Goal: Task Accomplishment & Management: Complete application form

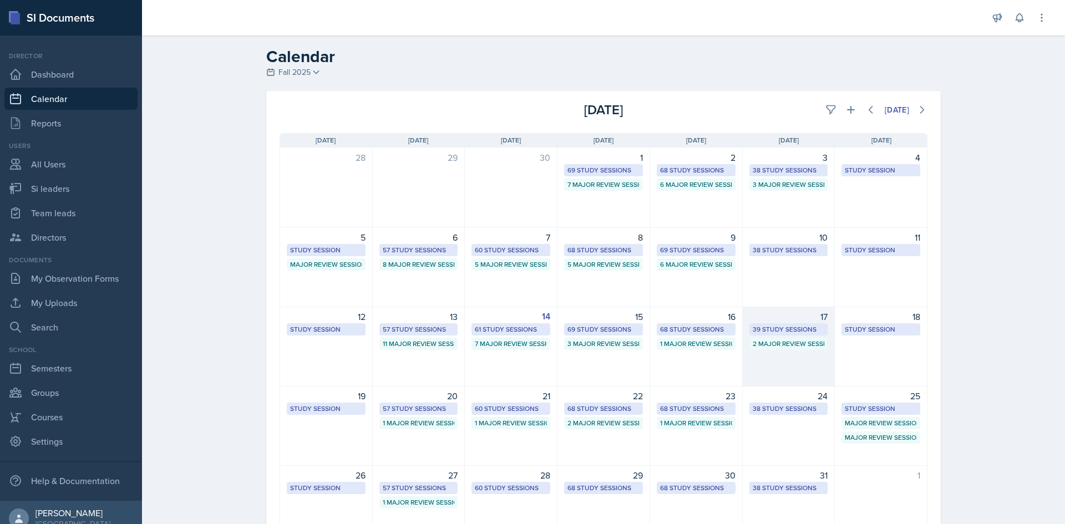
click at [779, 332] on div "39 Study Sessions" at bounding box center [789, 330] width 72 height 10
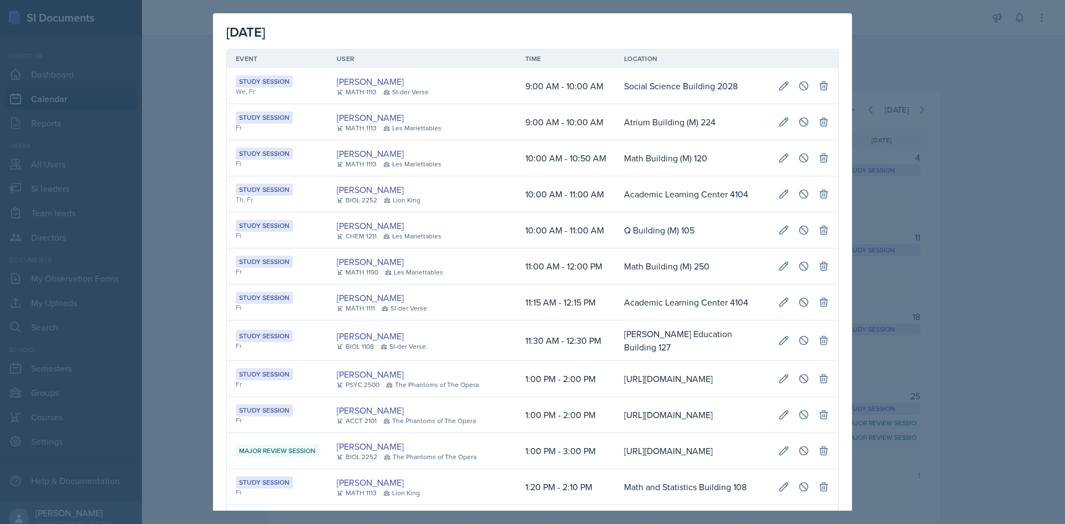
click at [679, 306] on td "Academic Learning Center 4104" at bounding box center [692, 303] width 154 height 36
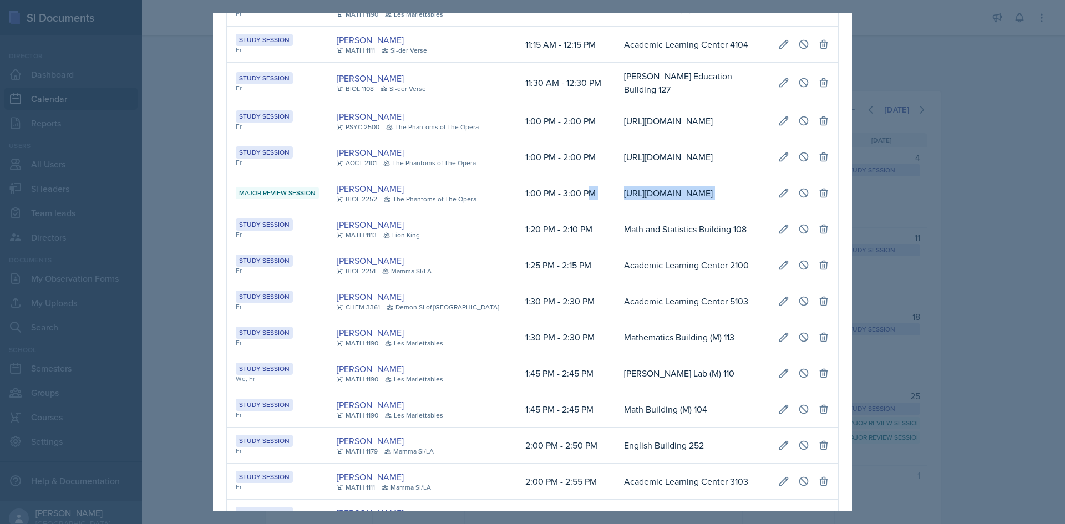
scroll to position [0, 254]
drag, startPoint x: 565, startPoint y: 272, endPoint x: 822, endPoint y: 284, distance: 256.6
click at [822, 211] on tr "Major Review Session [PERSON_NAME] BIOL 2252 The Phantoms of The Opera 1:00 PM …" at bounding box center [532, 193] width 611 height 36
click at [782, 203] on button at bounding box center [784, 193] width 20 height 20
type input "[DATE]"
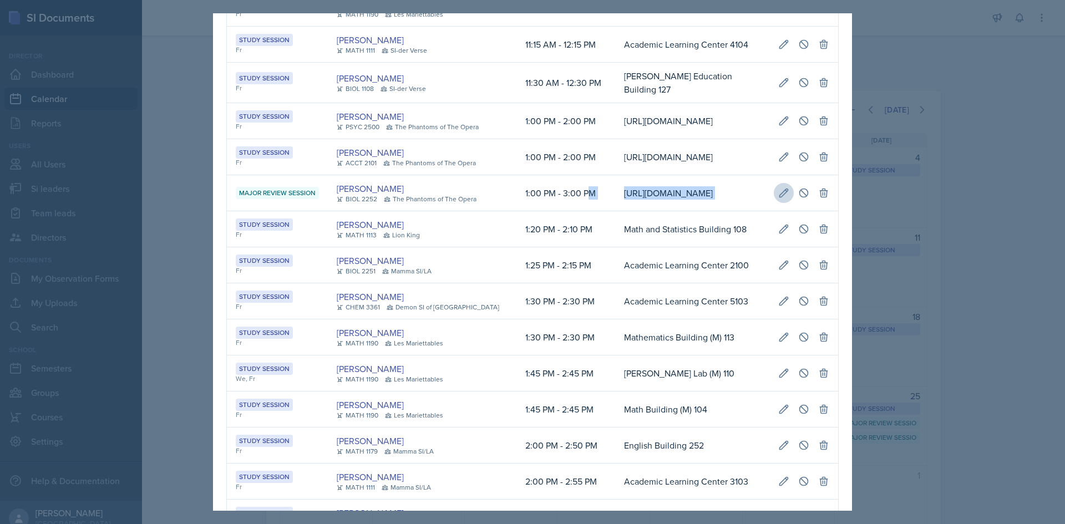
select select "1"
select select "0"
select select "PM"
select select "3"
select select "0"
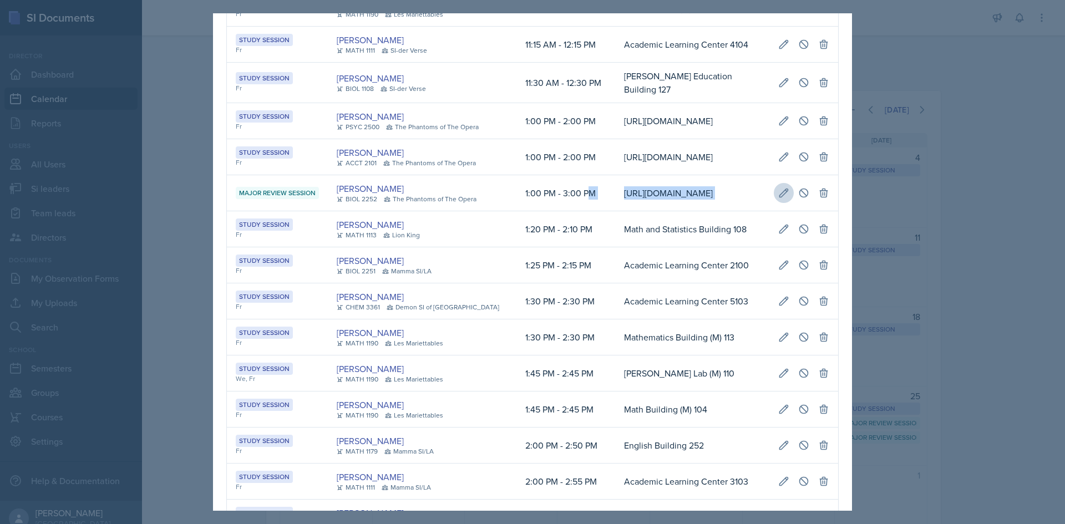
select select "PM"
type input "[URL][DOMAIN_NAME]"
select select "66bb7cbf-e419-488b-a7ef-f63bc5f9ed04"
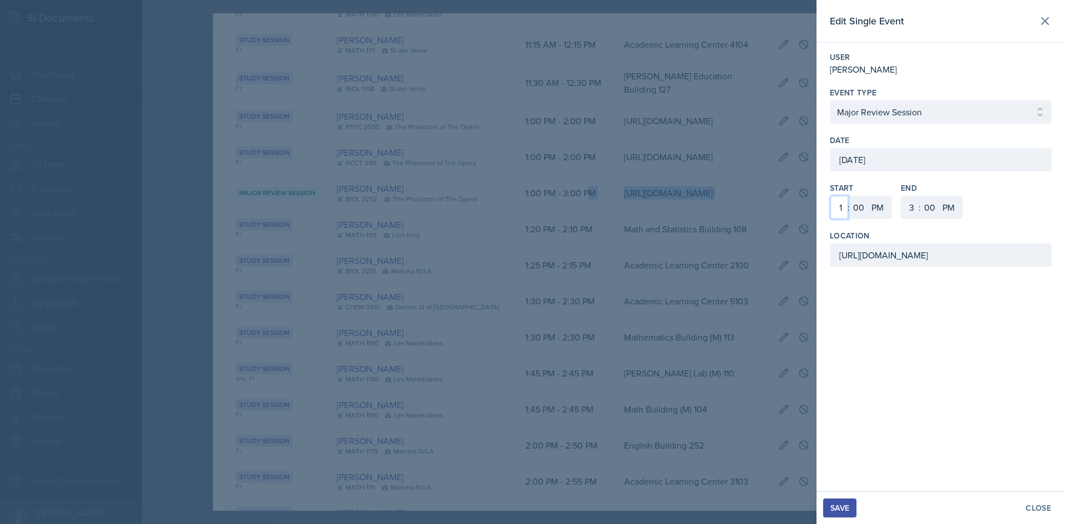
click at [841, 209] on select "1 2 3 4 5 6 7 8 9 10 11 12" at bounding box center [840, 207] width 18 height 23
select select "6"
click at [831, 196] on select "1 2 3 4 5 6 7 8 9 10 11 12" at bounding box center [840, 207] width 18 height 23
click at [909, 207] on select "1 2 3 4 5 6 7 8 9 10 11 12" at bounding box center [911, 207] width 18 height 23
select select "8"
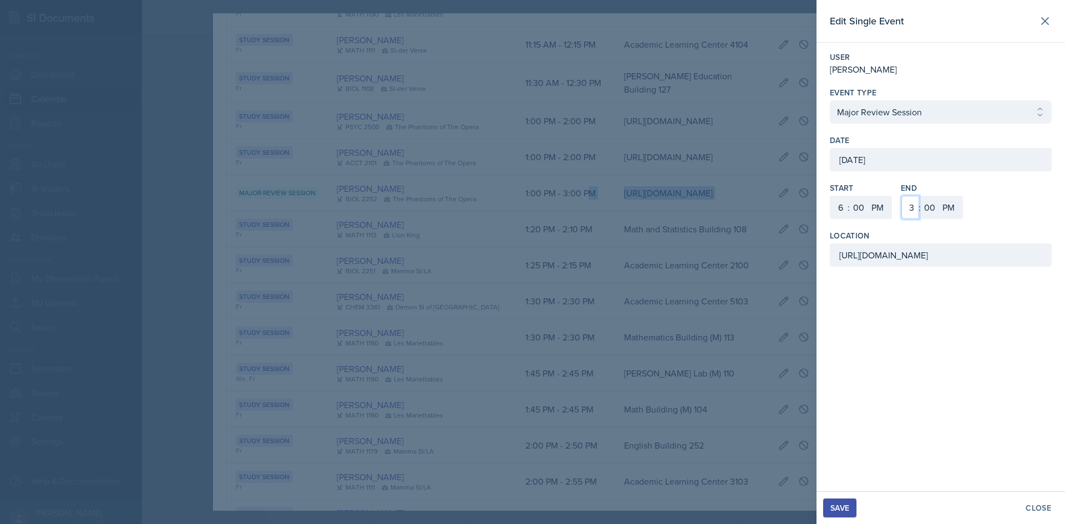
click at [902, 196] on select "1 2 3 4 5 6 7 8 9 10 11 12" at bounding box center [911, 207] width 18 height 23
click at [840, 512] on div "Save" at bounding box center [840, 508] width 19 height 9
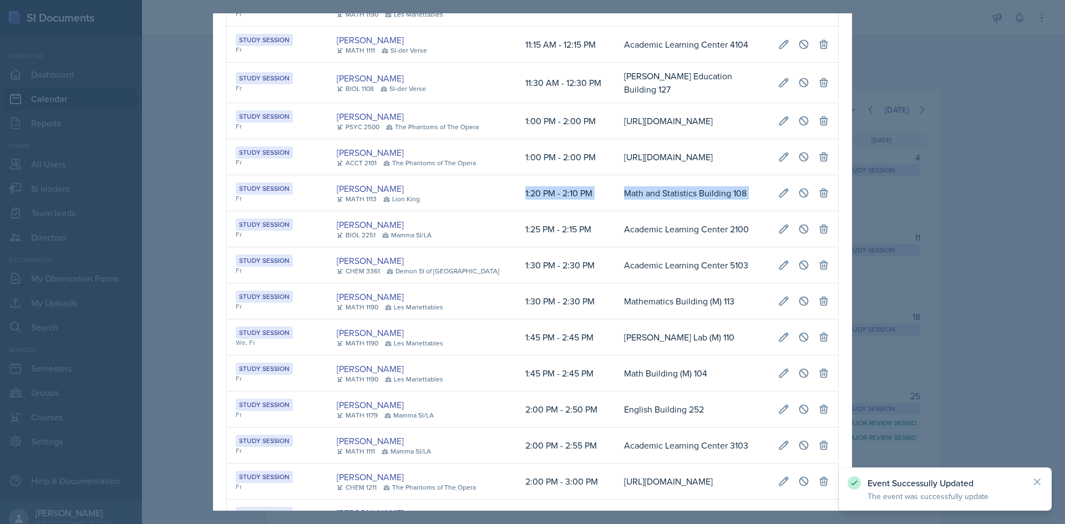
scroll to position [0, 0]
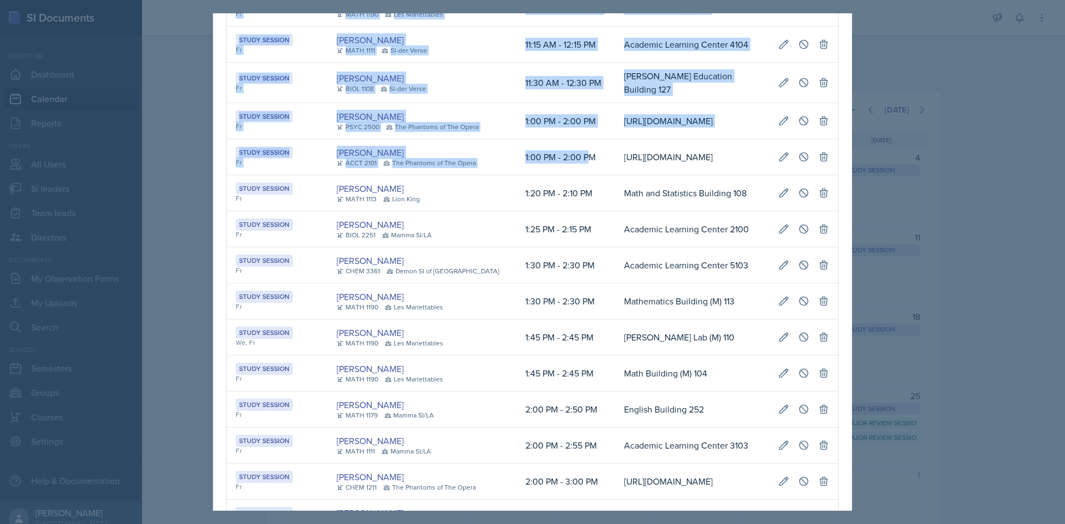
drag, startPoint x: 314, startPoint y: 228, endPoint x: 144, endPoint y: 227, distance: 170.3
click at [144, 227] on div "[DATE] Event User Time Location Study Session We, Fr [PERSON_NAME] MATH 1113 SI…" at bounding box center [532, 262] width 1065 height 524
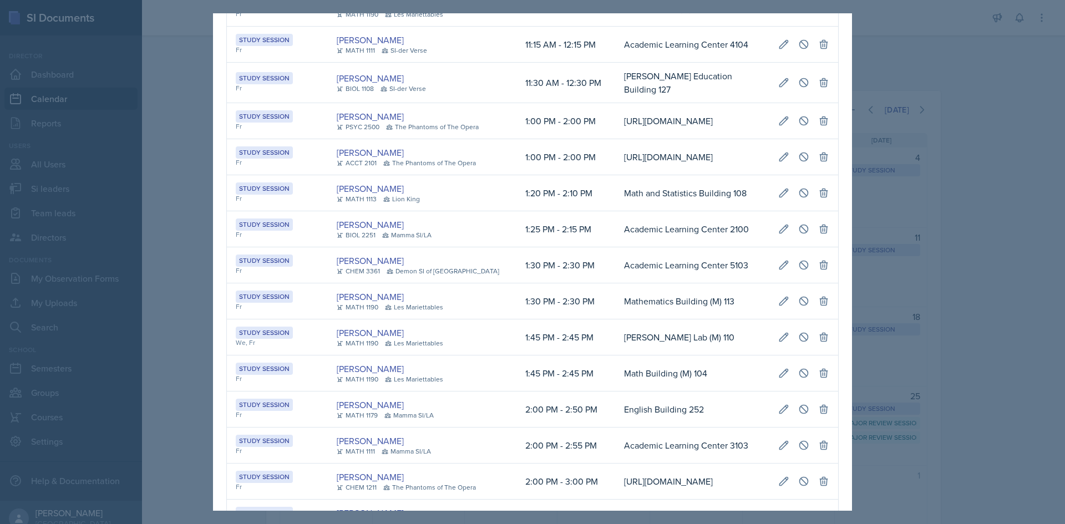
click at [534, 247] on td "1:25 PM - 2:15 PM" at bounding box center [566, 229] width 99 height 36
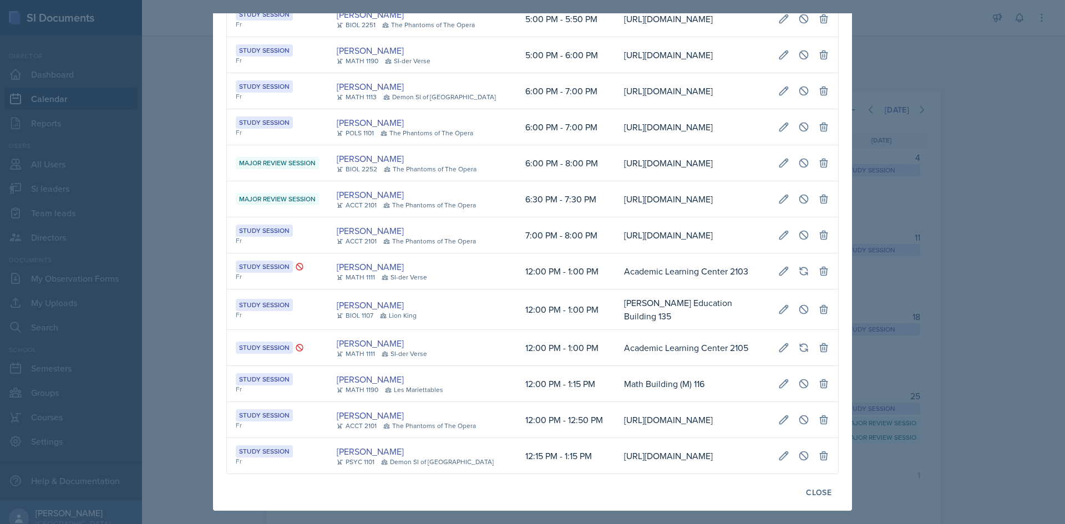
scroll to position [0, 254]
drag, startPoint x: 620, startPoint y: 269, endPoint x: 831, endPoint y: 277, distance: 211.0
click at [781, 169] on icon at bounding box center [783, 163] width 11 height 11
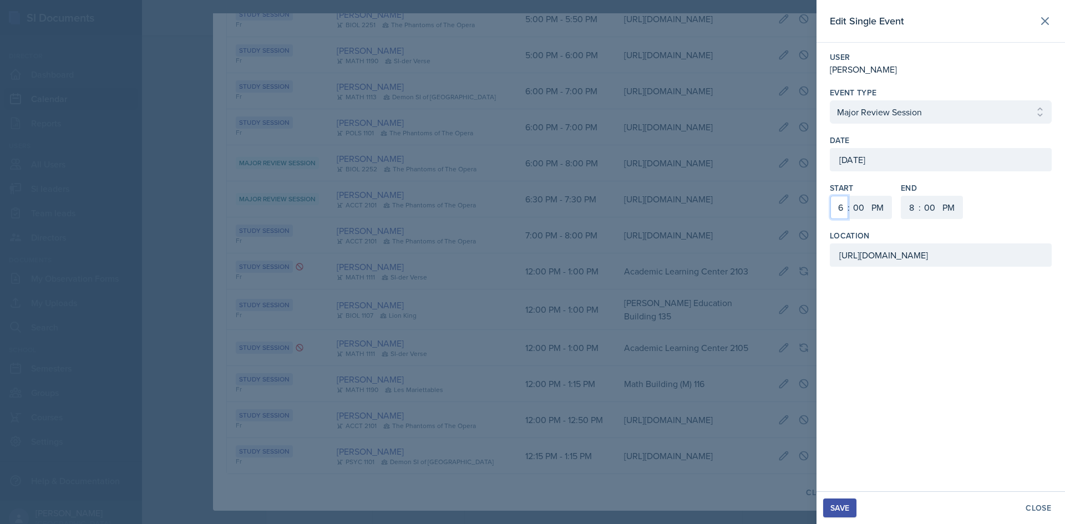
click at [843, 208] on select "1 2 3 4 5 6 7 8 9 10 11 12" at bounding box center [840, 207] width 18 height 23
select select "4"
click at [831, 196] on select "1 2 3 4 5 6 7 8 9 10 11 12" at bounding box center [840, 207] width 18 height 23
click at [917, 204] on select "1 2 3 4 5 6 7 8 9 10 11 12" at bounding box center [911, 207] width 18 height 23
select select "6"
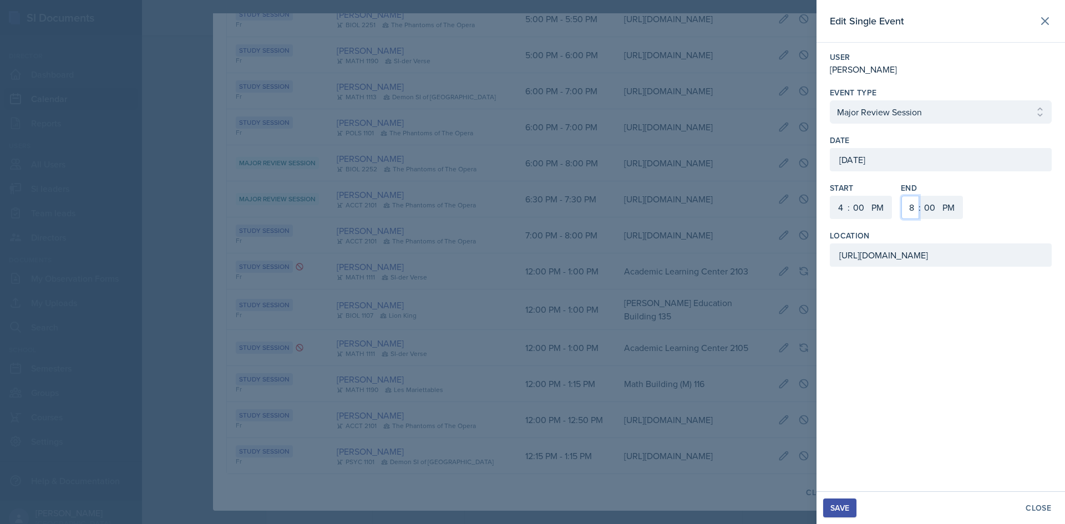
click at [902, 196] on select "1 2 3 4 5 6 7 8 9 10 11 12" at bounding box center [911, 207] width 18 height 23
click at [840, 502] on button "Save" at bounding box center [839, 508] width 33 height 19
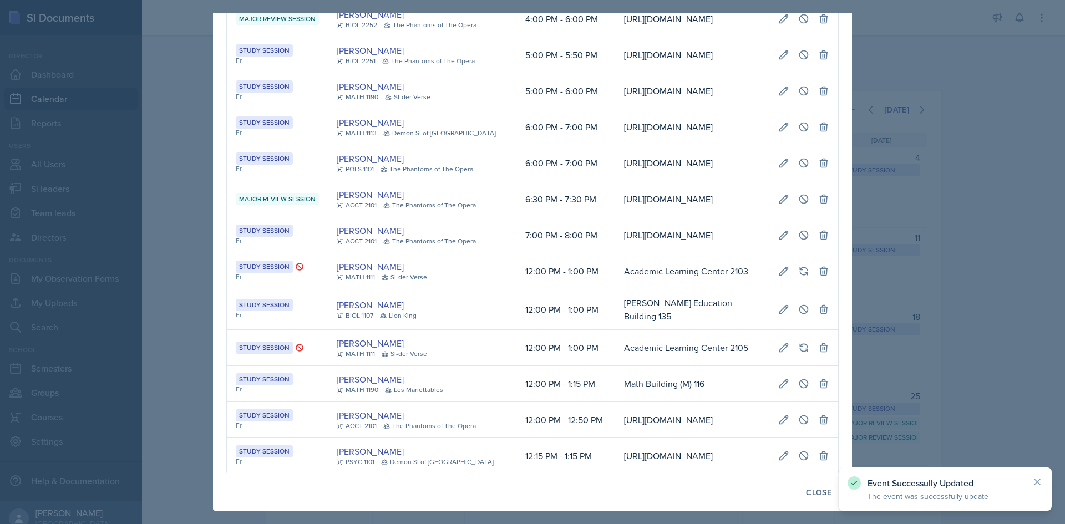
click at [184, 327] on div at bounding box center [532, 262] width 1065 height 524
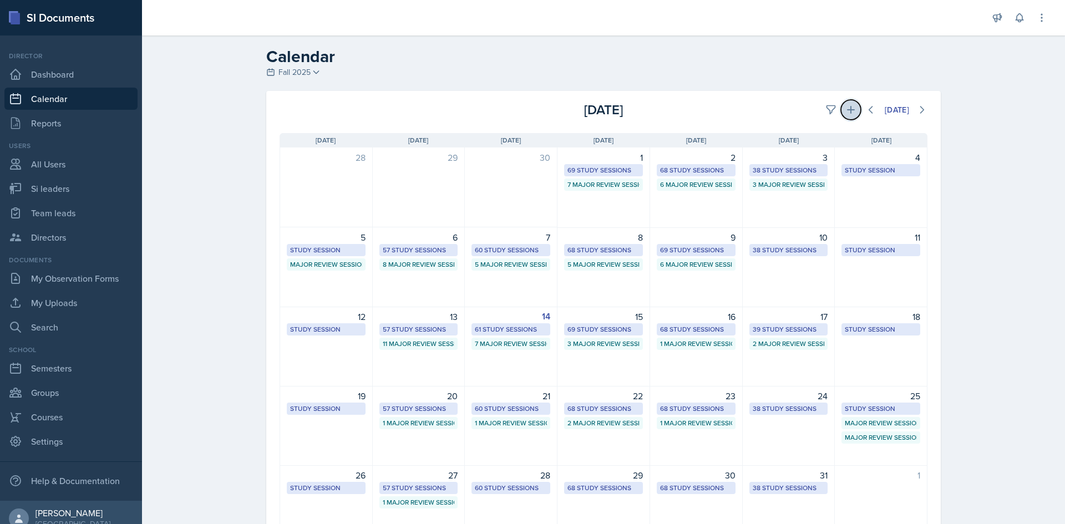
click at [847, 110] on icon at bounding box center [851, 110] width 8 height 8
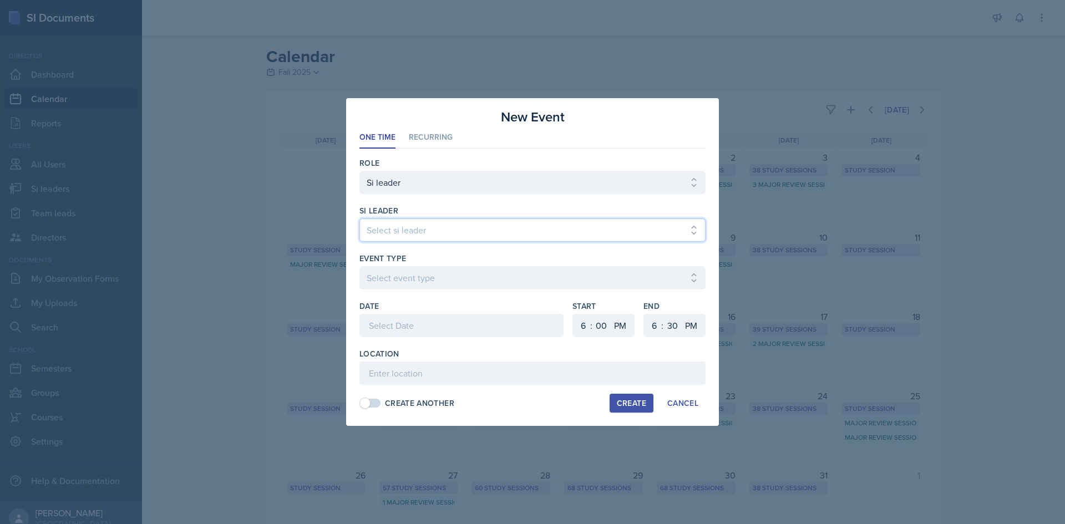
click at [546, 224] on select "Select si leader [PERSON_NAME] [PERSON_NAME] [PERSON_NAME] [PERSON_NAME] [PERSO…" at bounding box center [533, 230] width 346 height 23
click at [545, 229] on select "Select si leader [PERSON_NAME] [PERSON_NAME] [PERSON_NAME] [PERSON_NAME] [PERSO…" at bounding box center [533, 230] width 346 height 23
click at [360, 219] on select "Select si leader [PERSON_NAME] [PERSON_NAME] [PERSON_NAME] [PERSON_NAME] [PERSO…" at bounding box center [533, 230] width 346 height 23
click at [411, 236] on select "Select si leader [PERSON_NAME] [PERSON_NAME] [PERSON_NAME] [PERSON_NAME] [PERSO…" at bounding box center [533, 230] width 346 height 23
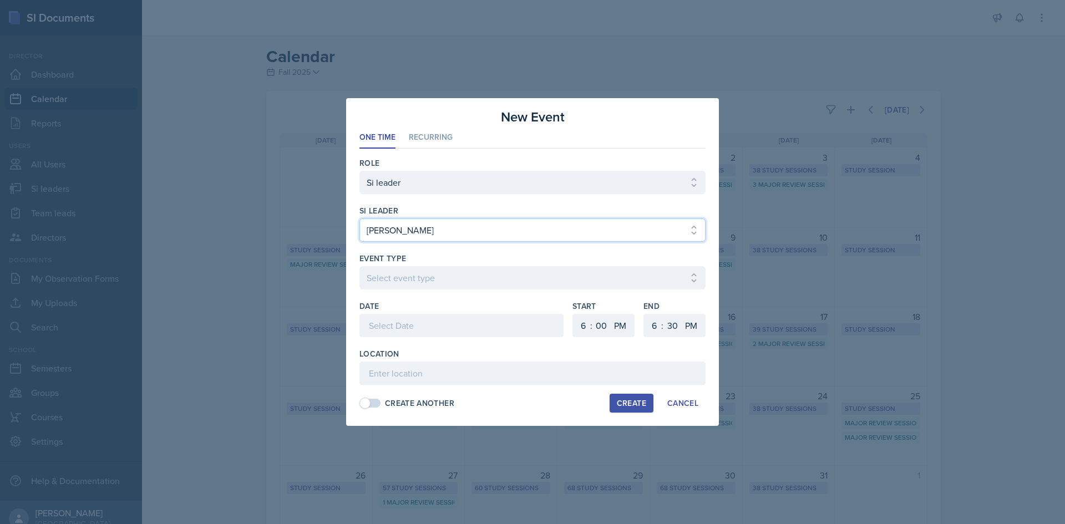
select select "61f3d8c0-7c6b-467e-aa4c-dcdc9eabd6da"
click at [360, 219] on select "Select si leader [PERSON_NAME] [PERSON_NAME] [PERSON_NAME] [PERSON_NAME] [PERSO…" at bounding box center [533, 230] width 346 height 23
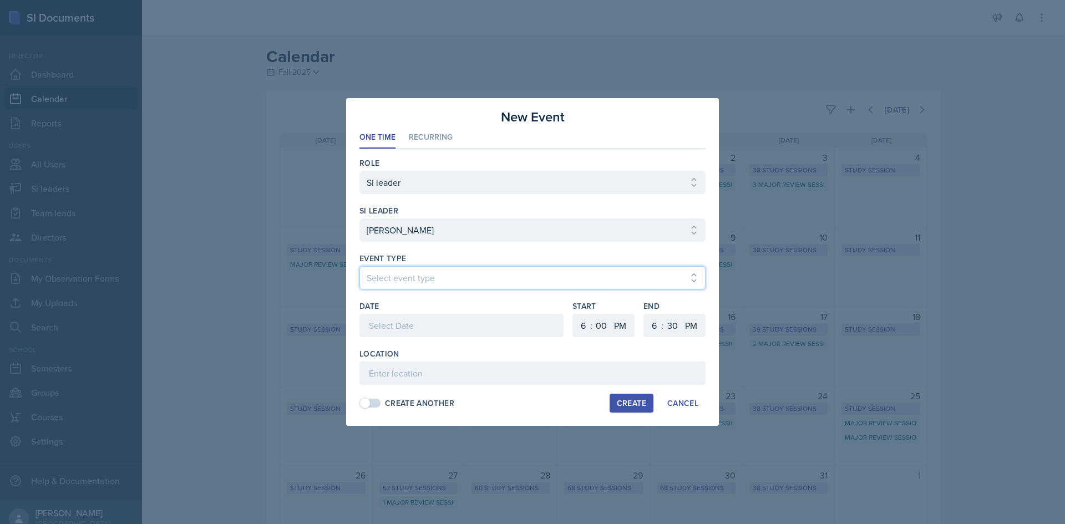
drag, startPoint x: 400, startPoint y: 277, endPoint x: 403, endPoint y: 287, distance: 10.9
click at [400, 277] on select "Select event type Major Review Session Study Session" at bounding box center [533, 277] width 346 height 23
select select "66bb7cbf-e419-488b-a7ef-f63bc5f9ed04"
click at [360, 266] on select "Select event type Major Review Session Study Session" at bounding box center [533, 277] width 346 height 23
click at [415, 333] on div at bounding box center [462, 325] width 204 height 23
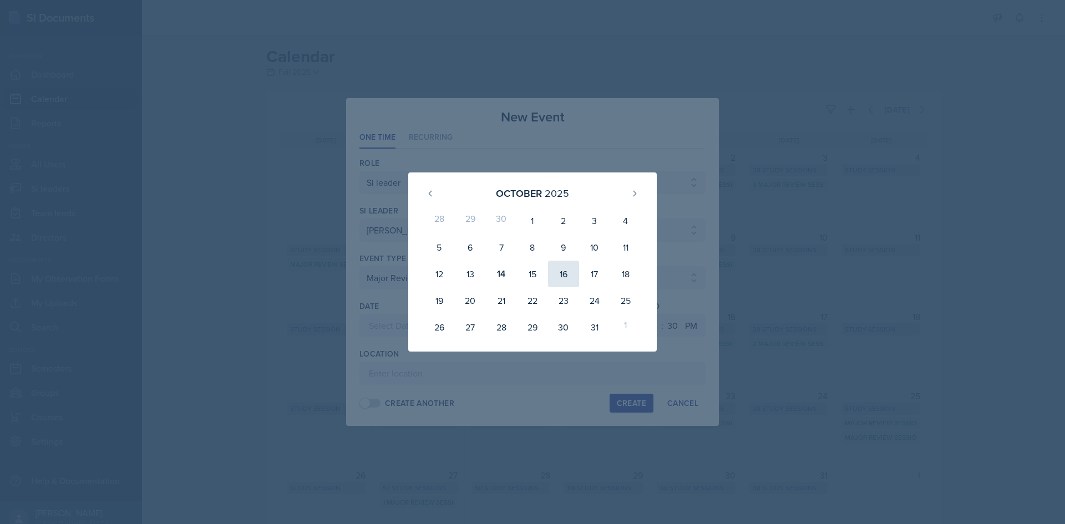
click at [554, 272] on div "16" at bounding box center [563, 274] width 31 height 27
type input "[DATE]"
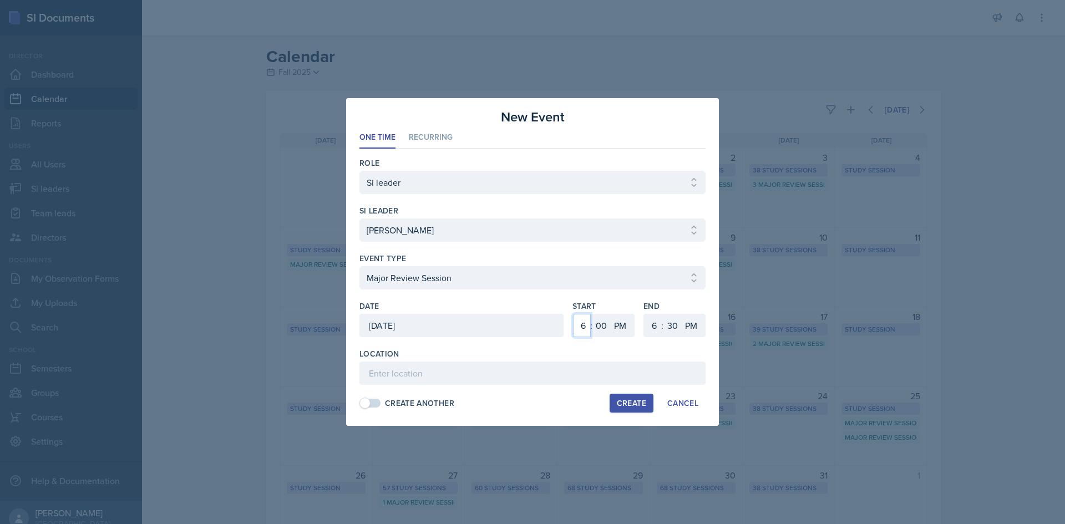
click at [580, 324] on select "1 2 3 4 5 6 7 8 9 10 11 12" at bounding box center [582, 325] width 18 height 23
select select "8"
click at [573, 314] on select "1 2 3 4 5 6 7 8 9 10 11 12" at bounding box center [582, 325] width 18 height 23
click at [649, 324] on select "1 2 3 4 5 6 7 8 9 10 11 12" at bounding box center [653, 325] width 18 height 23
select select "10"
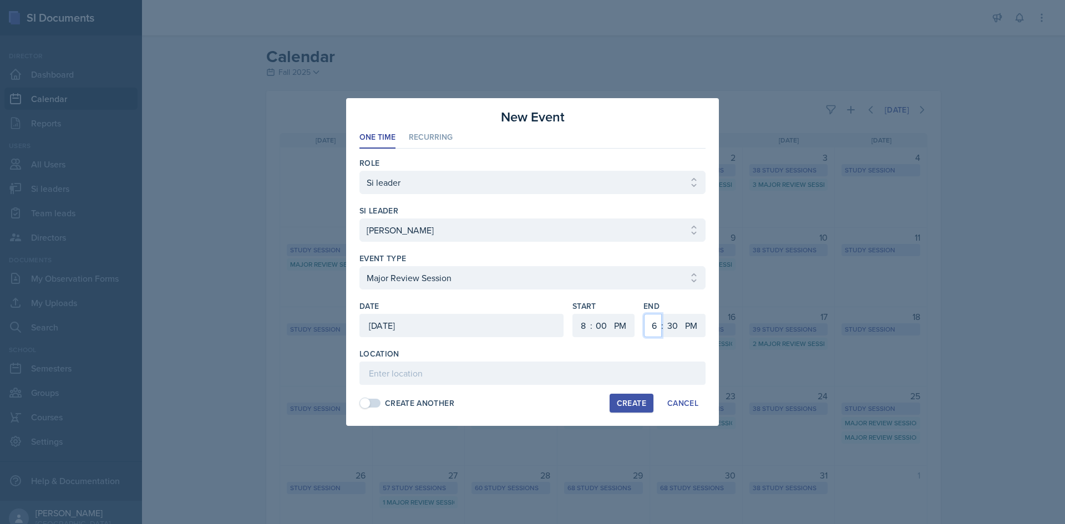
click at [644, 314] on select "1 2 3 4 5 6 7 8 9 10 11 12" at bounding box center [653, 325] width 18 height 23
click at [671, 320] on select "00 05 10 15 20 25 30 35 40 45 50 55" at bounding box center [673, 325] width 18 height 23
select select "0"
click at [664, 314] on select "00 05 10 15 20 25 30 35 40 45 50 55" at bounding box center [673, 325] width 18 height 23
click at [619, 363] on input at bounding box center [533, 373] width 346 height 23
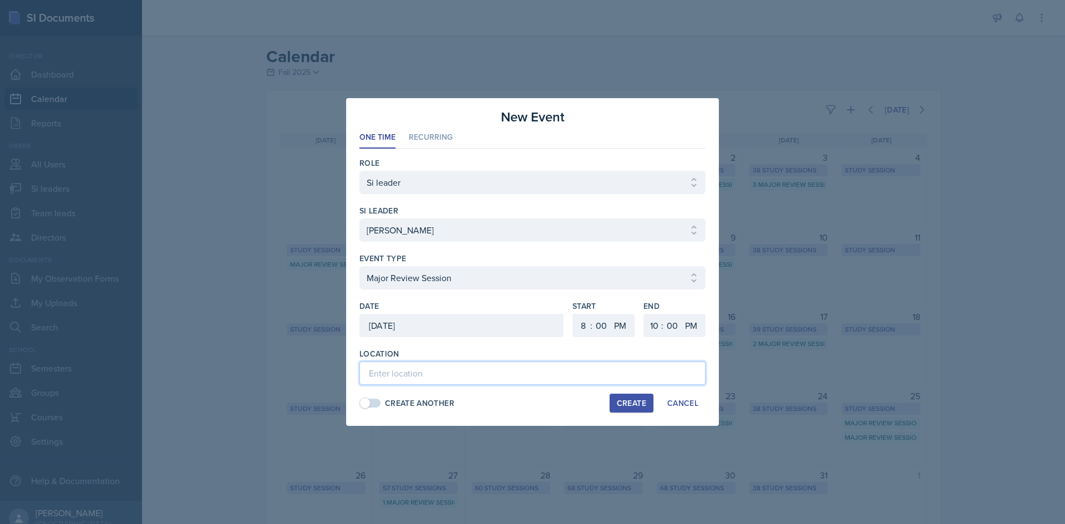
paste input "[URL][DOMAIN_NAME]"
type input "[URL][DOMAIN_NAME]"
click at [639, 396] on button "Create" at bounding box center [632, 403] width 44 height 19
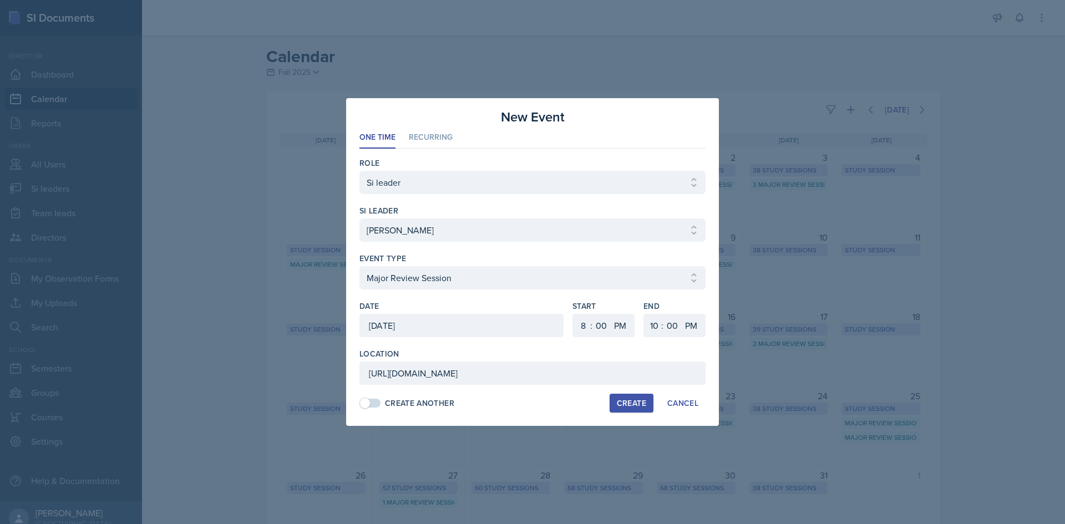
select select
select select "6"
select select "30"
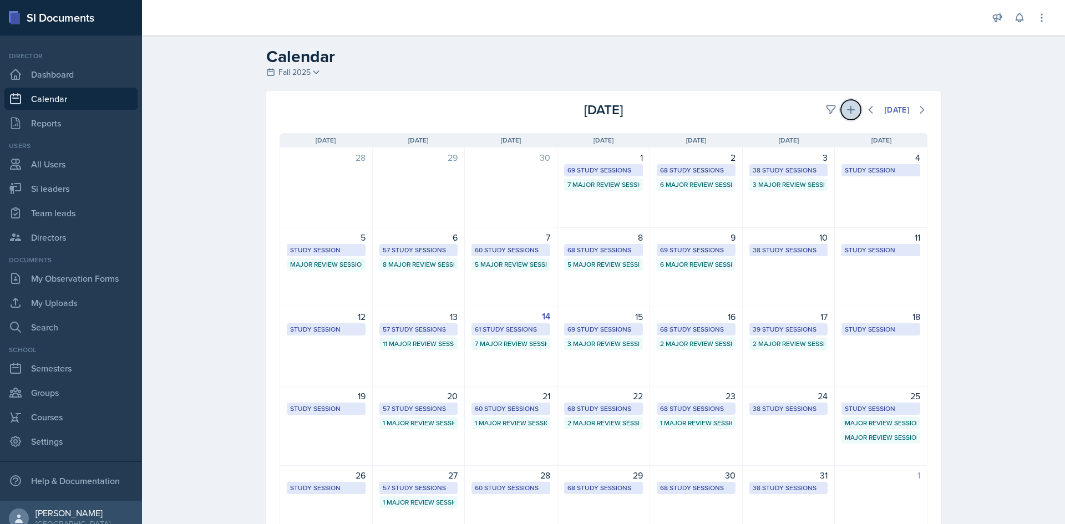
click at [846, 110] on icon at bounding box center [851, 109] width 11 height 11
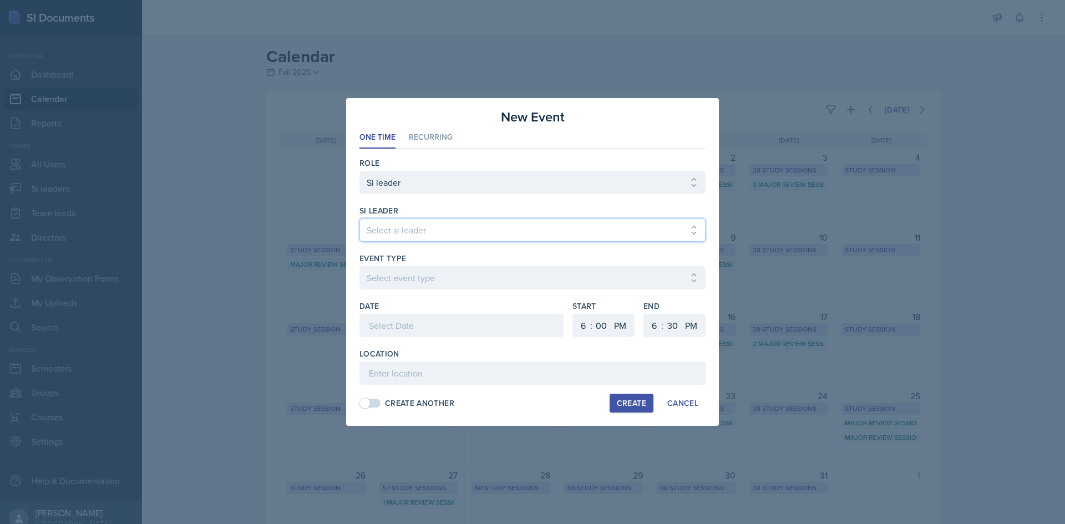
click at [417, 232] on select "Select si leader [PERSON_NAME] [PERSON_NAME] [PERSON_NAME] [PERSON_NAME] [PERSO…" at bounding box center [533, 230] width 346 height 23
select select "a28c9b89-fc56-449c-b3c9-b27073ae0a1e"
click at [360, 219] on select "Select si leader [PERSON_NAME] [PERSON_NAME] [PERSON_NAME] [PERSON_NAME] [PERSO…" at bounding box center [533, 230] width 346 height 23
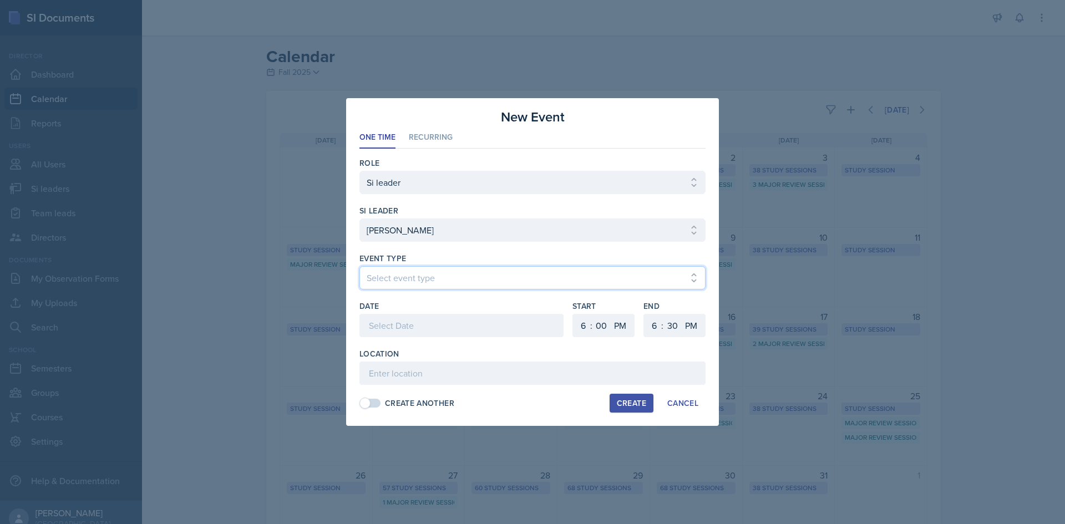
click at [405, 280] on select "Select event type Major Review Session Study Session" at bounding box center [533, 277] width 346 height 23
select select "66bb7cbf-e419-488b-a7ef-f63bc5f9ed04"
click at [360, 266] on select "Select event type Major Review Session Study Session" at bounding box center [533, 277] width 346 height 23
click at [411, 321] on div at bounding box center [462, 325] width 204 height 23
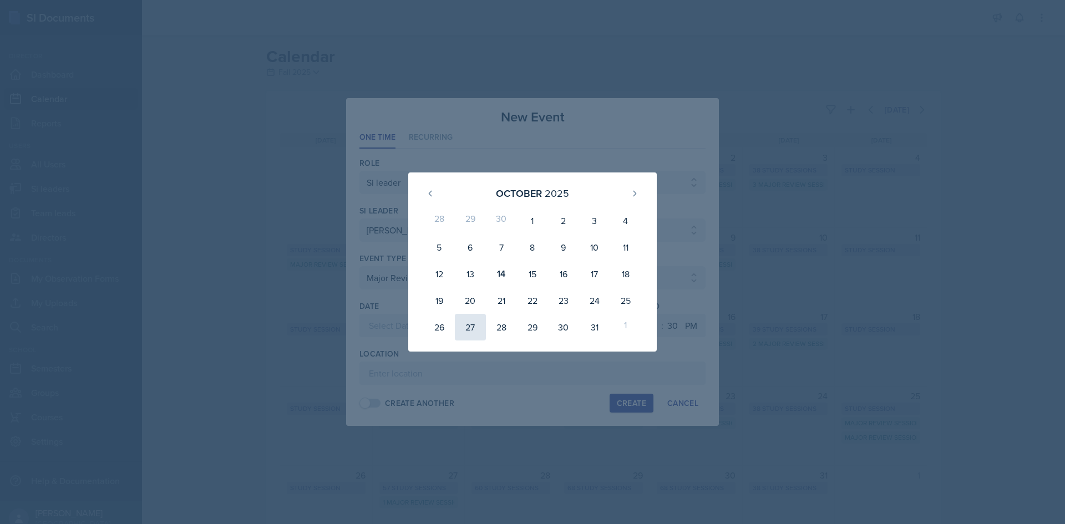
click at [477, 324] on div "27" at bounding box center [470, 327] width 31 height 27
type input "[DATE]"
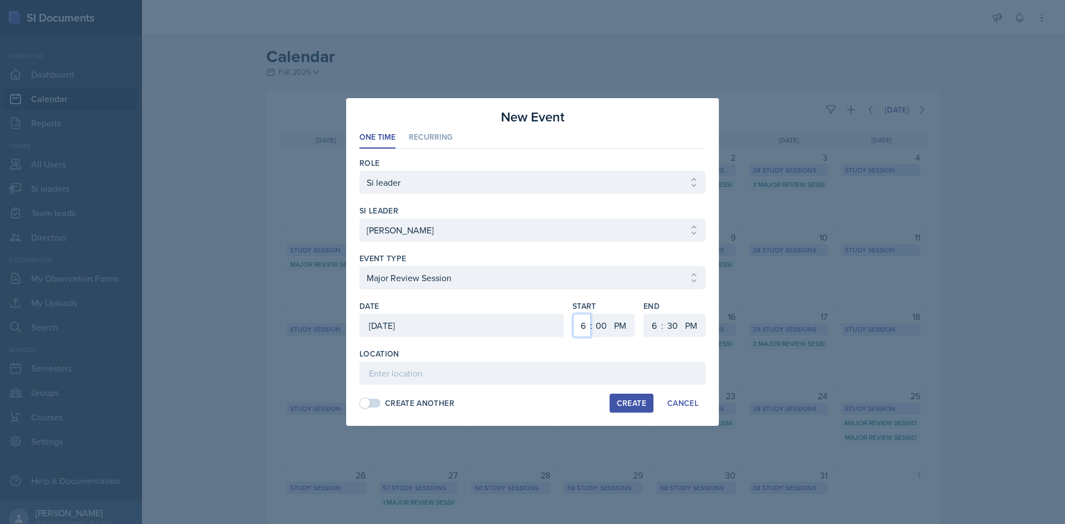
click at [583, 328] on select "1 2 3 4 5 6 7 8 9 10 11 12" at bounding box center [582, 325] width 18 height 23
select select "12"
click at [573, 314] on select "1 2 3 4 5 6 7 8 9 10 11 12" at bounding box center [582, 325] width 18 height 23
click at [655, 326] on select "1 2 3 4 5 6 7 8 9 10 11 12" at bounding box center [653, 325] width 18 height 23
select select "2"
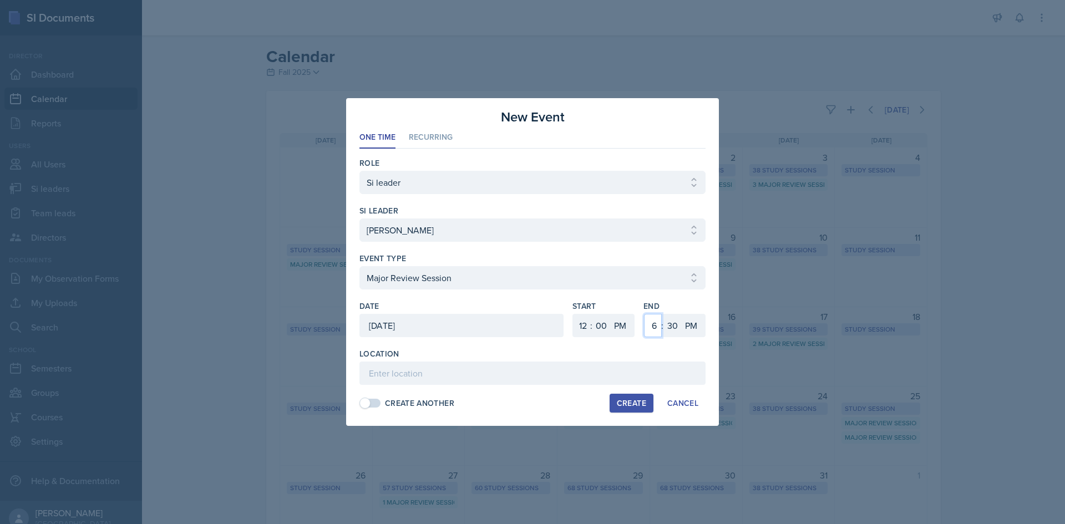
click at [644, 314] on select "1 2 3 4 5 6 7 8 9 10 11 12" at bounding box center [653, 325] width 18 height 23
drag, startPoint x: 669, startPoint y: 322, endPoint x: 669, endPoint y: 315, distance: 7.2
click at [669, 322] on select "00 05 10 15 20 25 30 35 40 45 50 55" at bounding box center [673, 325] width 18 height 23
select select "0"
click at [664, 314] on select "00 05 10 15 20 25 30 35 40 45 50 55" at bounding box center [673, 325] width 18 height 23
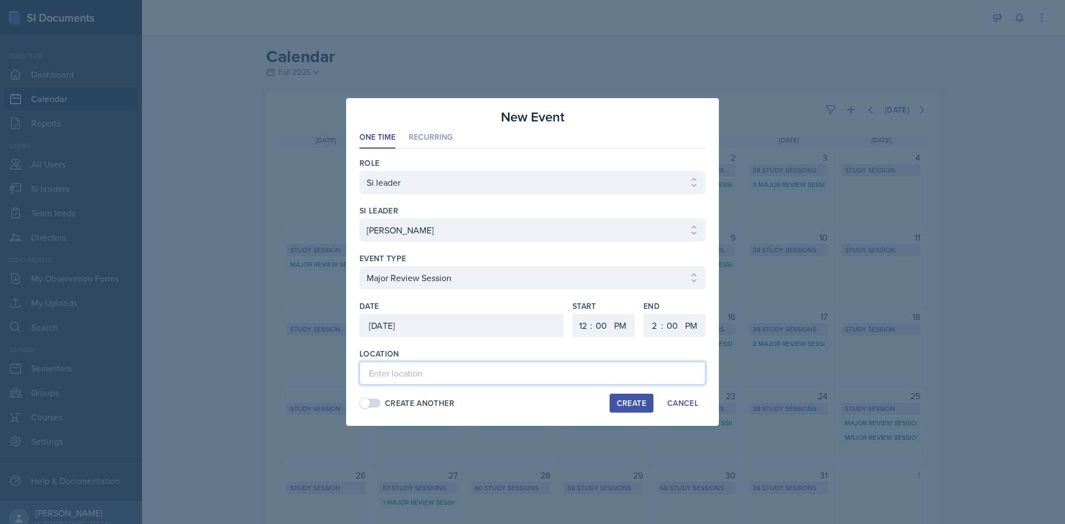
click at [486, 372] on input at bounding box center [533, 373] width 346 height 23
paste input "Math and Statistics Building 109"
type input "Math and Statistics Building 109"
click at [627, 397] on button "Create" at bounding box center [632, 403] width 44 height 19
select select
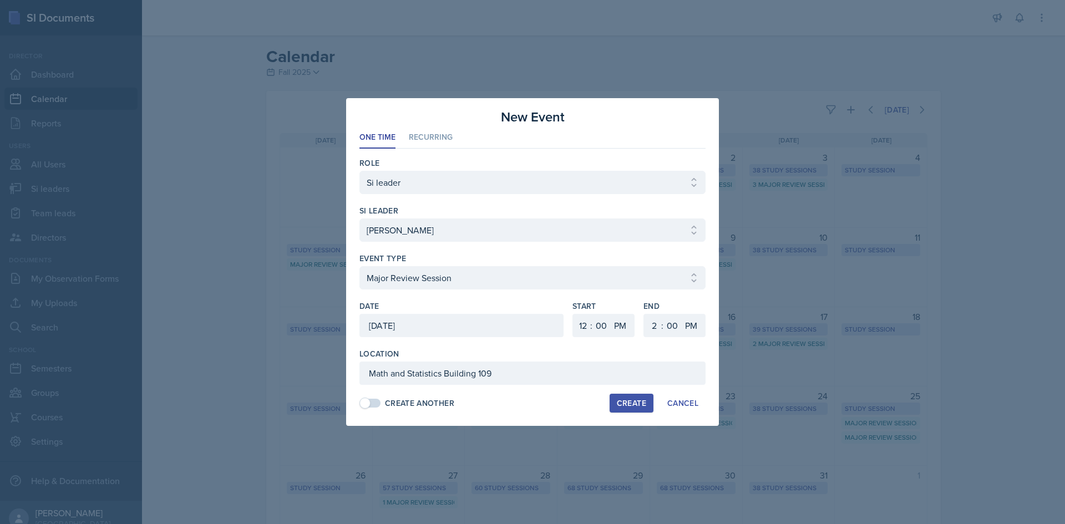
select select
select select "6"
select select "30"
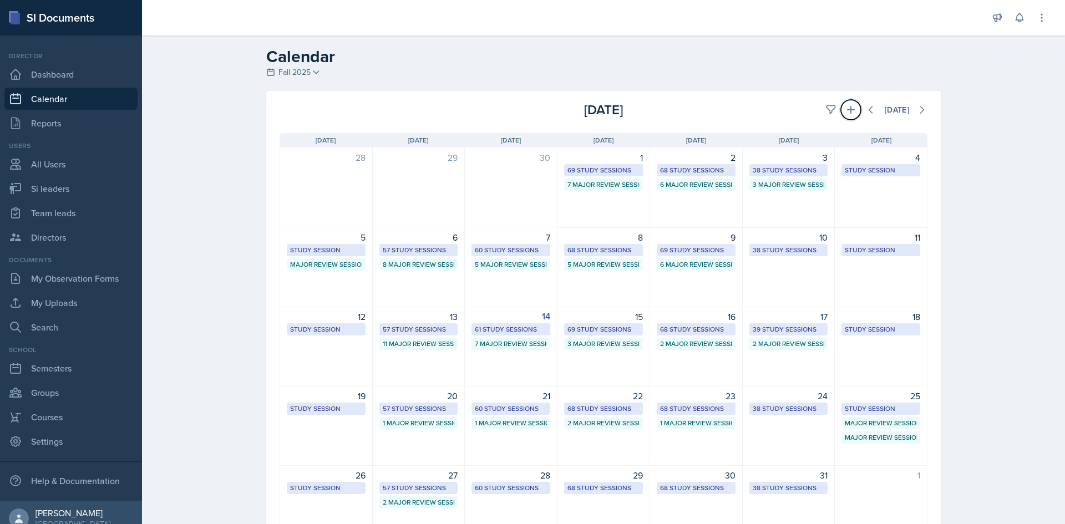
click at [841, 104] on button at bounding box center [851, 110] width 20 height 20
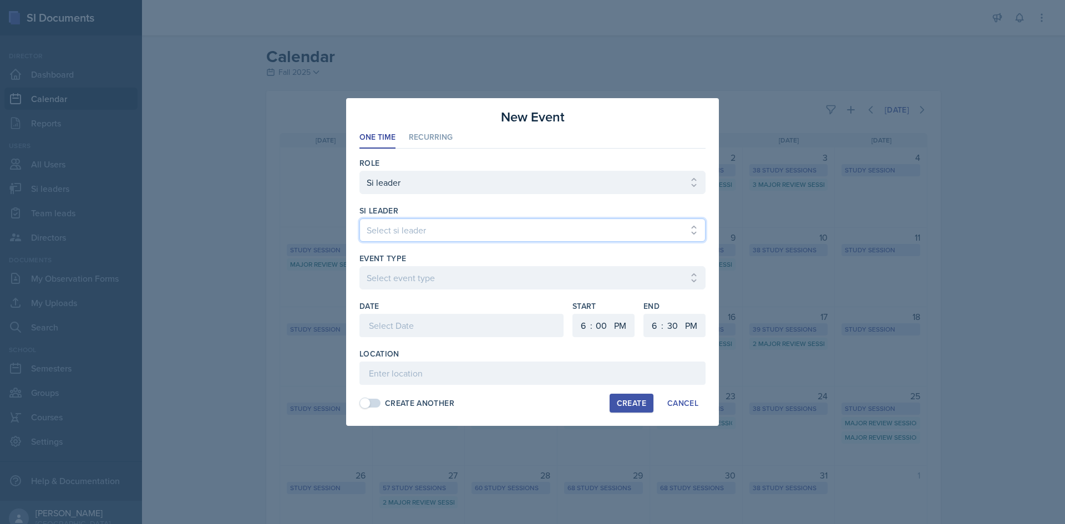
click at [417, 224] on select "Select si leader [PERSON_NAME] [PERSON_NAME] [PERSON_NAME] [PERSON_NAME] [PERSO…" at bounding box center [533, 230] width 346 height 23
select select "b841880c-b944-45fc-9be1-6485bdf93aa5"
click at [360, 219] on select "Select si leader [PERSON_NAME] [PERSON_NAME] [PERSON_NAME] [PERSON_NAME] [PERSO…" at bounding box center [533, 230] width 346 height 23
click at [406, 265] on div "Event Type Select event type Major Review Session Study Session" at bounding box center [533, 277] width 346 height 48
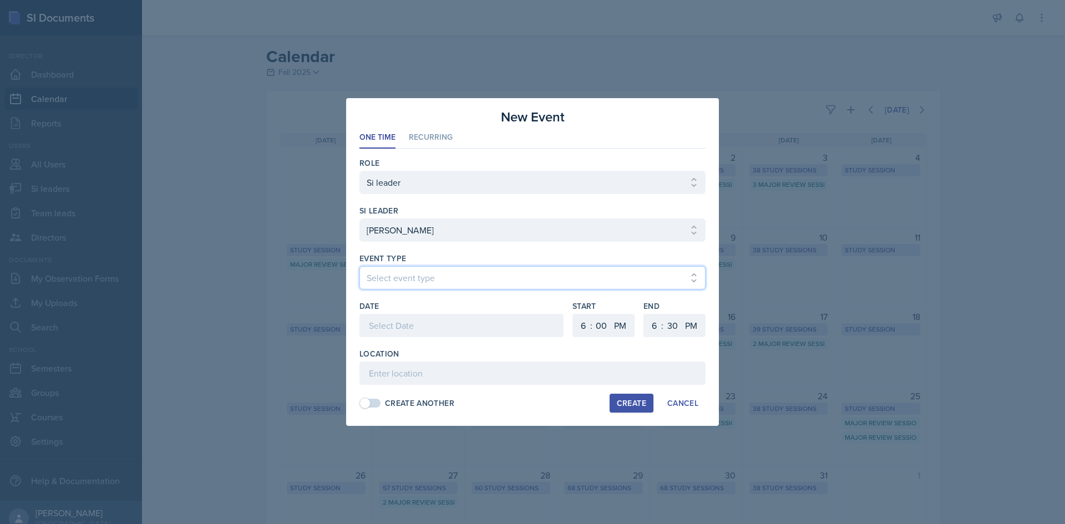
click at [406, 271] on select "Select event type Major Review Session Study Session" at bounding box center [533, 277] width 346 height 23
select select "66bb7cbf-e419-488b-a7ef-f63bc5f9ed04"
click at [360, 266] on select "Select event type Major Review Session Study Session" at bounding box center [533, 277] width 346 height 23
click at [417, 320] on div at bounding box center [462, 325] width 204 height 23
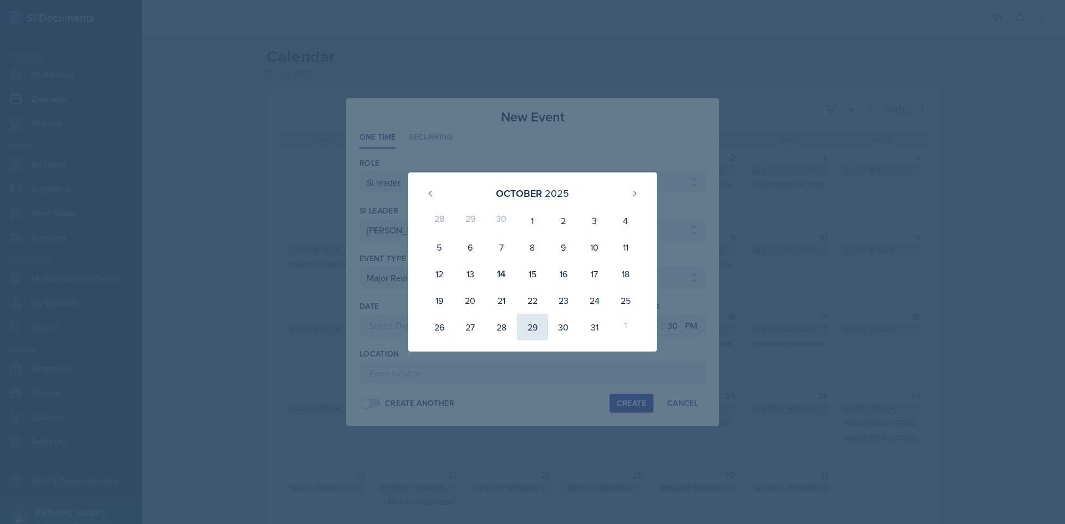
click at [528, 330] on div "29" at bounding box center [532, 327] width 31 height 27
type input "[DATE]"
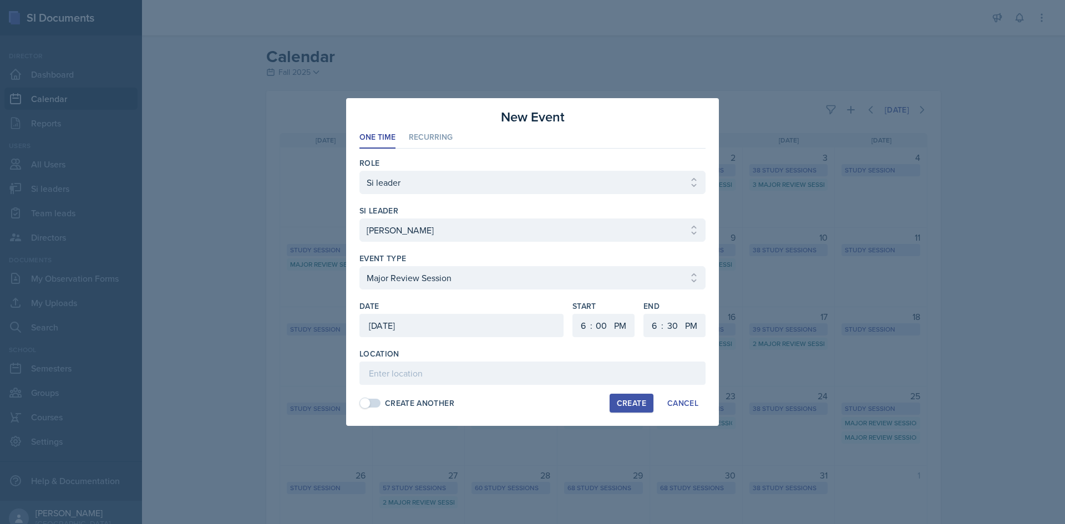
click at [594, 323] on div "1 2 3 4 5 6 7 8 9 10 11 12 : 00 05 10 15 20 25 30 35 40 45 50 55 AM PM" at bounding box center [604, 325] width 62 height 23
click at [585, 325] on select "1 2 3 4 5 6 7 8 9 10 11 12" at bounding box center [582, 325] width 18 height 23
select select "1"
click at [573, 314] on select "1 2 3 4 5 6 7 8 9 10 11 12" at bounding box center [582, 325] width 18 height 23
click at [655, 321] on select "1 2 3 4 5 6 7 8 9 10 11 12" at bounding box center [653, 325] width 18 height 23
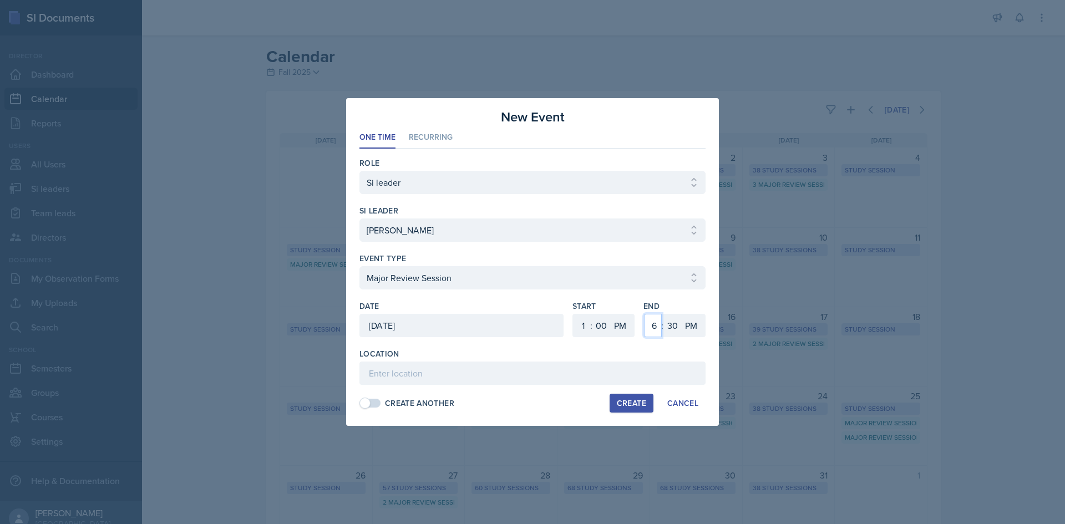
select select "3"
click at [644, 314] on select "1 2 3 4 5 6 7 8 9 10 11 12" at bounding box center [653, 325] width 18 height 23
click at [670, 323] on select "00 05 10 15 20 25 30 35 40 45 50 55" at bounding box center [673, 325] width 18 height 23
select select "0"
click at [664, 314] on select "00 05 10 15 20 25 30 35 40 45 50 55" at bounding box center [673, 325] width 18 height 23
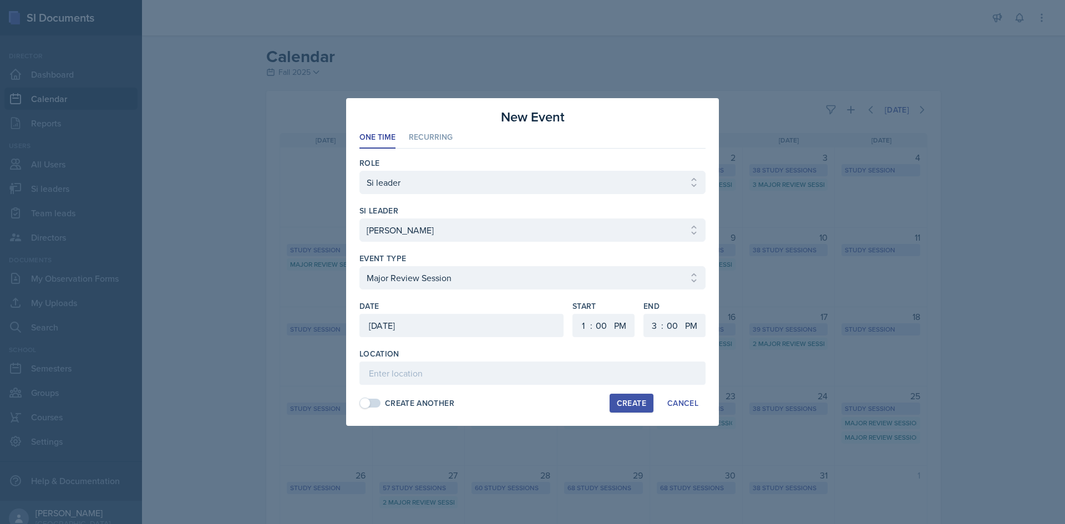
click at [518, 386] on div "Location Create Another Create Cancel" at bounding box center [533, 380] width 346 height 64
click at [519, 381] on input at bounding box center [533, 373] width 346 height 23
type input "[PERSON_NAME][GEOGRAPHIC_DATA] 221"
click at [629, 404] on div "Create" at bounding box center [631, 403] width 29 height 9
select select
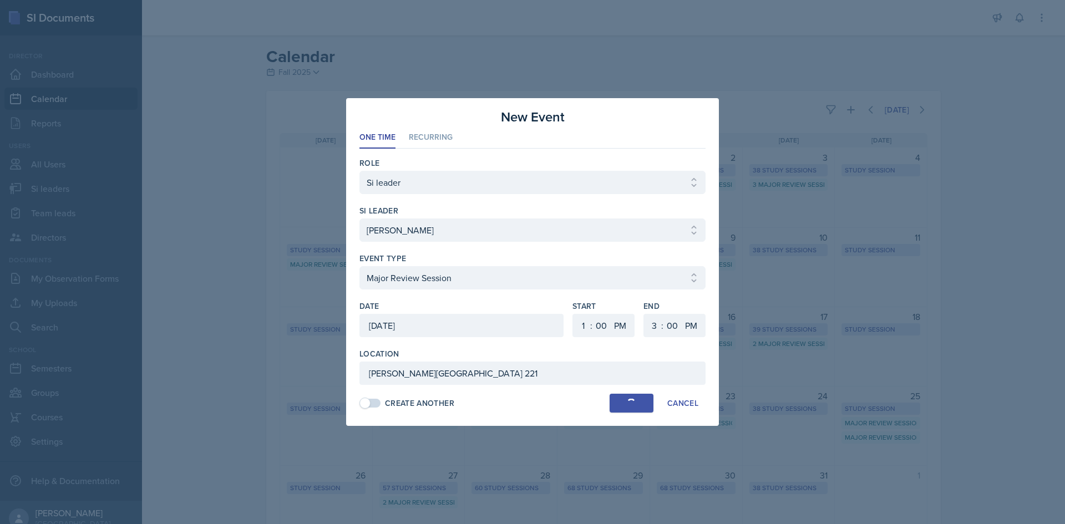
select select
select select "6"
select select "30"
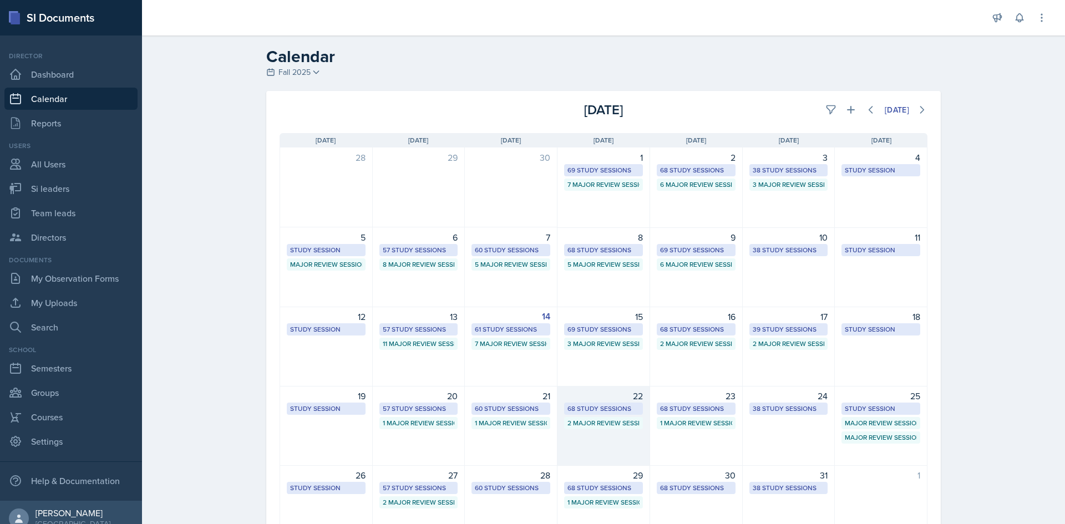
click at [635, 408] on div "68 Study Sessions" at bounding box center [604, 409] width 72 height 10
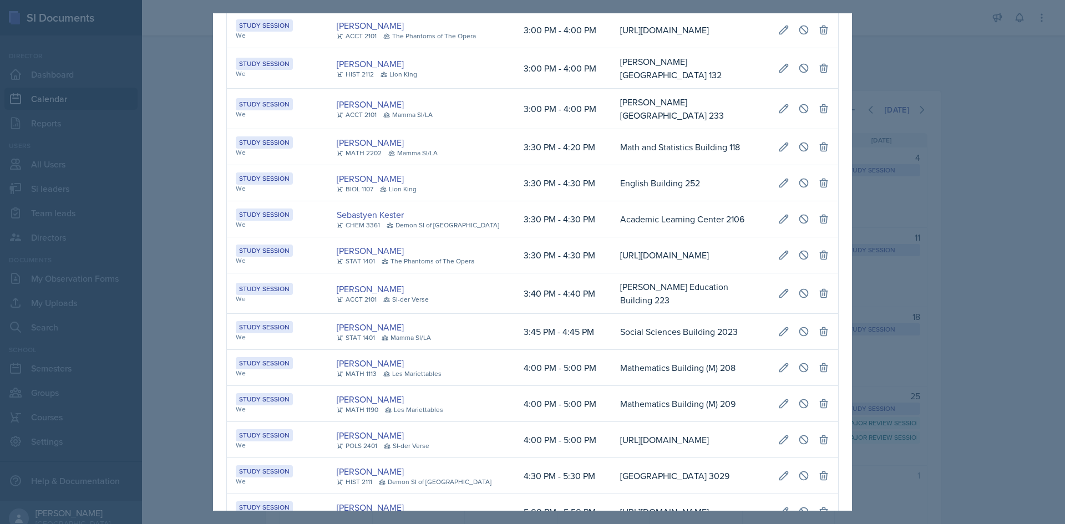
click at [611, 314] on td "[PERSON_NAME] Education Building 223" at bounding box center [690, 294] width 158 height 41
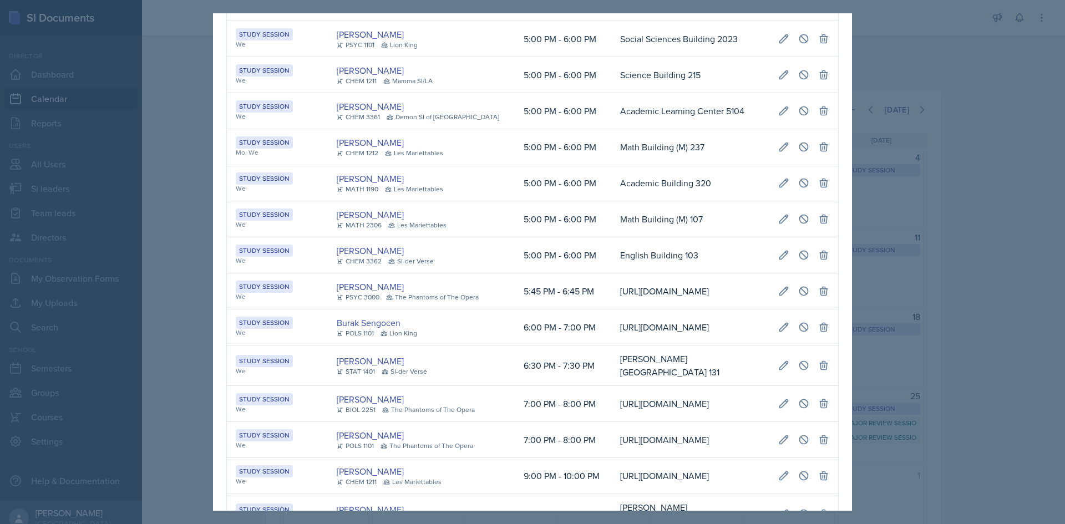
click at [1065, 327] on div at bounding box center [532, 262] width 1065 height 524
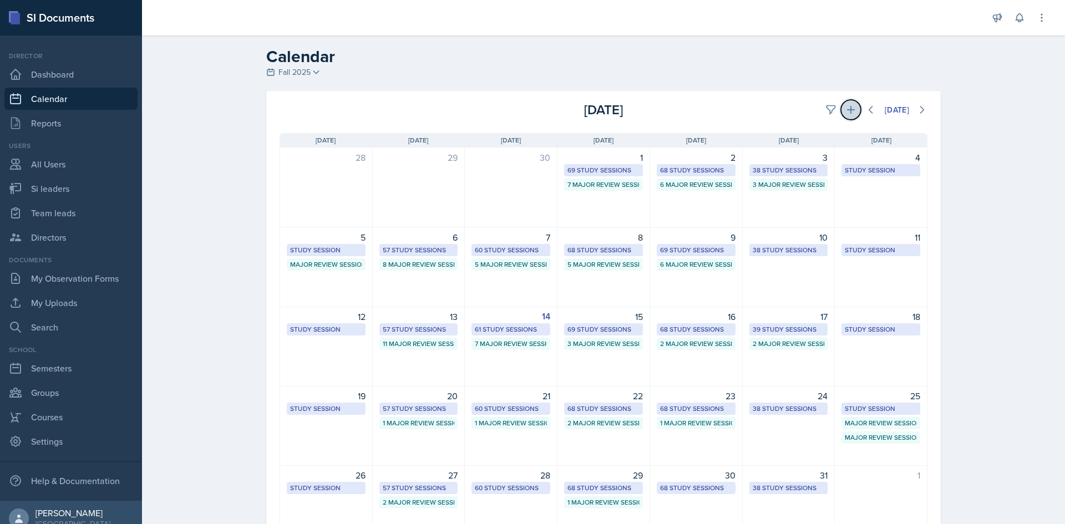
click at [850, 108] on icon at bounding box center [851, 109] width 11 height 11
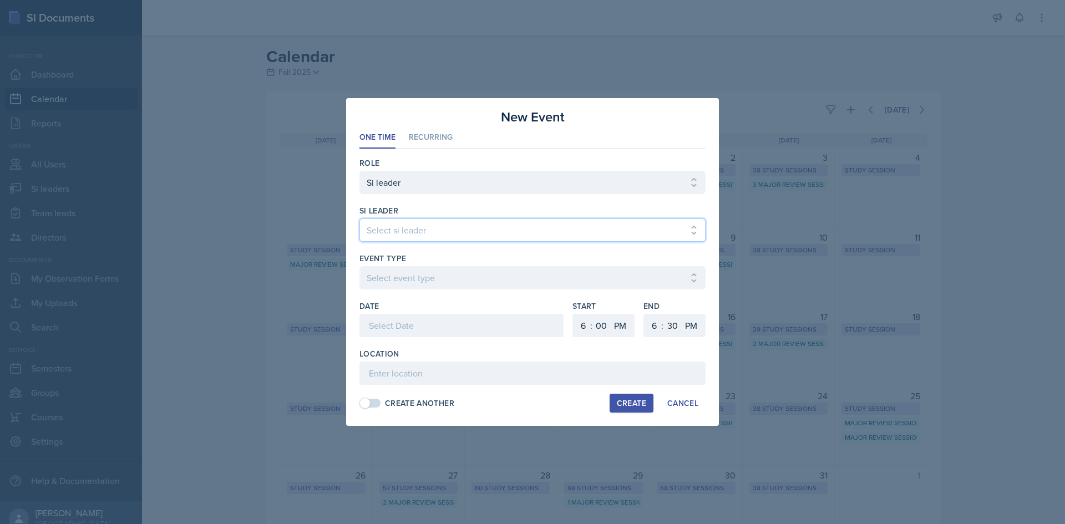
click at [517, 240] on select "Select si leader [PERSON_NAME] [PERSON_NAME] [PERSON_NAME] [PERSON_NAME] [PERSO…" at bounding box center [533, 230] width 346 height 23
select select "3aaf6aa6-26d4-49f4-b6b6-005e70691bbe"
click at [360, 219] on select "Select si leader [PERSON_NAME] [PERSON_NAME] [PERSON_NAME] [PERSON_NAME] [PERSO…" at bounding box center [533, 230] width 346 height 23
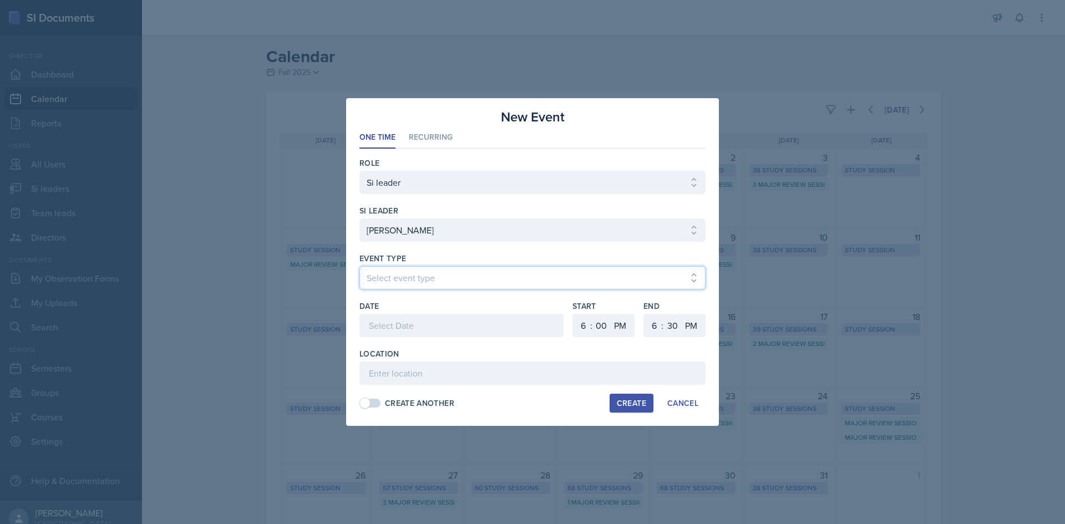
click at [488, 279] on select "Select event type Major Review Session Study Session" at bounding box center [533, 277] width 346 height 23
select select "66bb7cbf-e419-488b-a7ef-f63bc5f9ed04"
click at [360, 266] on select "Select event type Major Review Session Study Session" at bounding box center [533, 277] width 346 height 23
click at [466, 327] on div at bounding box center [462, 325] width 204 height 23
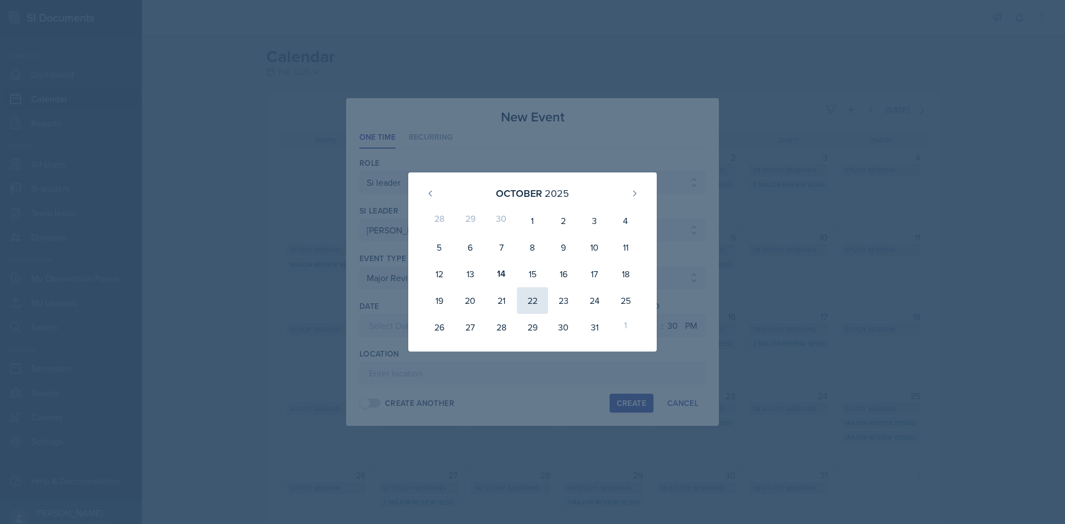
click at [529, 301] on div "22" at bounding box center [532, 300] width 31 height 27
type input "[DATE]"
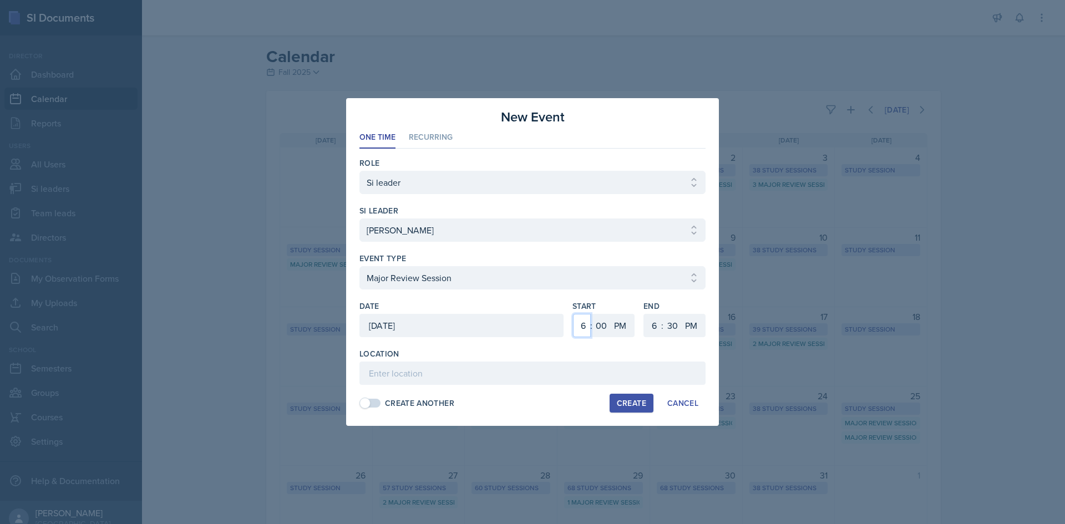
click at [583, 328] on select "1 2 3 4 5 6 7 8 9 10 11 12" at bounding box center [582, 325] width 18 height 23
click at [600, 327] on select "00 05 10 15 20 25 30 35 40 45 50 55" at bounding box center [602, 325] width 18 height 23
select select "30"
click at [593, 314] on select "00 05 10 15 20 25 30 35 40 45 50 55" at bounding box center [602, 325] width 18 height 23
click at [655, 320] on select "1 2 3 4 5 6 7 8 9 10 11 12" at bounding box center [653, 325] width 18 height 23
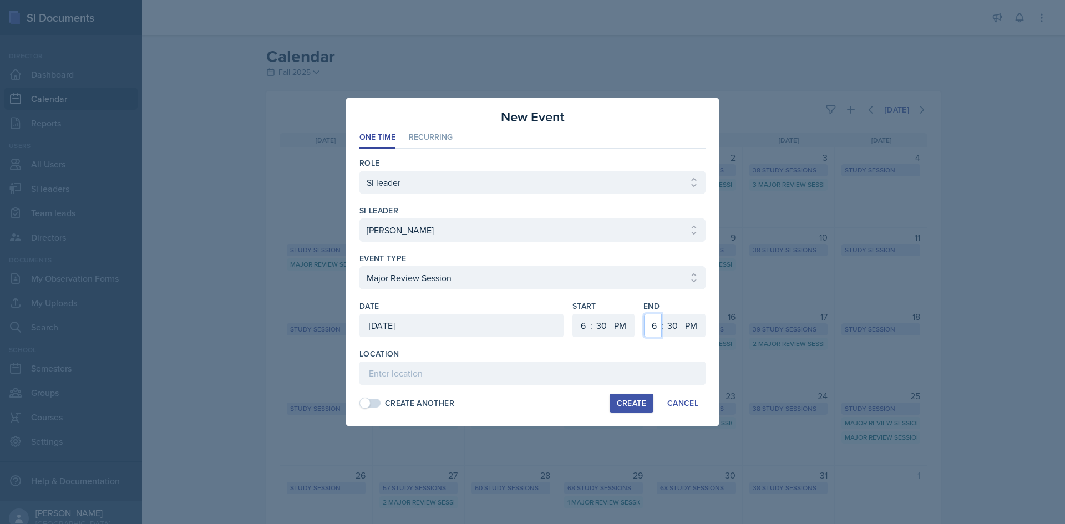
select select "8"
click at [644, 314] on select "1 2 3 4 5 6 7 8 9 10 11 12" at bounding box center [653, 325] width 18 height 23
click at [660, 365] on input at bounding box center [533, 373] width 346 height 23
type input "Academic Learning Center 5102"
click at [636, 396] on button "Create" at bounding box center [632, 403] width 44 height 19
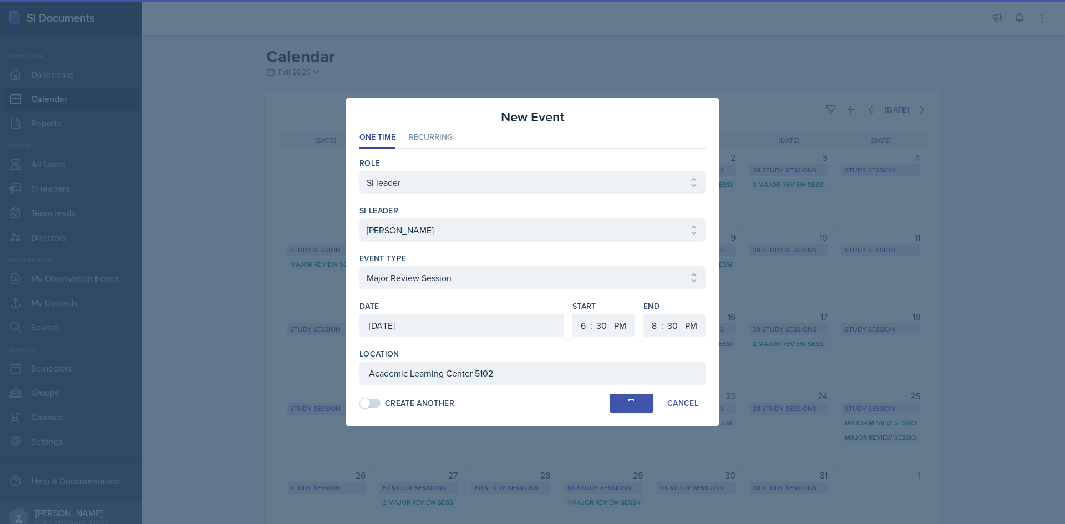
select select
select select "0"
select select "6"
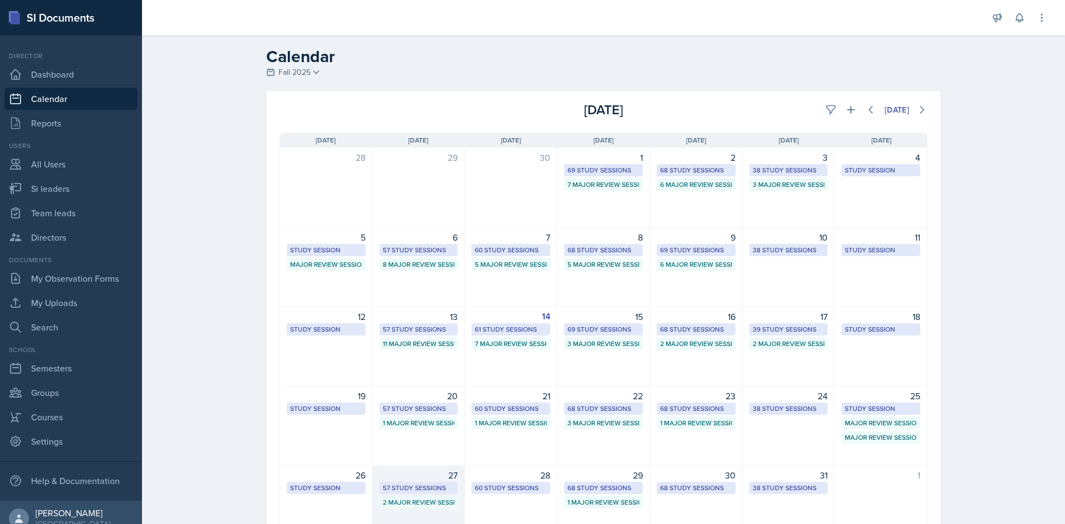
click at [408, 482] on div "57 Study Sessions" at bounding box center [419, 488] width 79 height 12
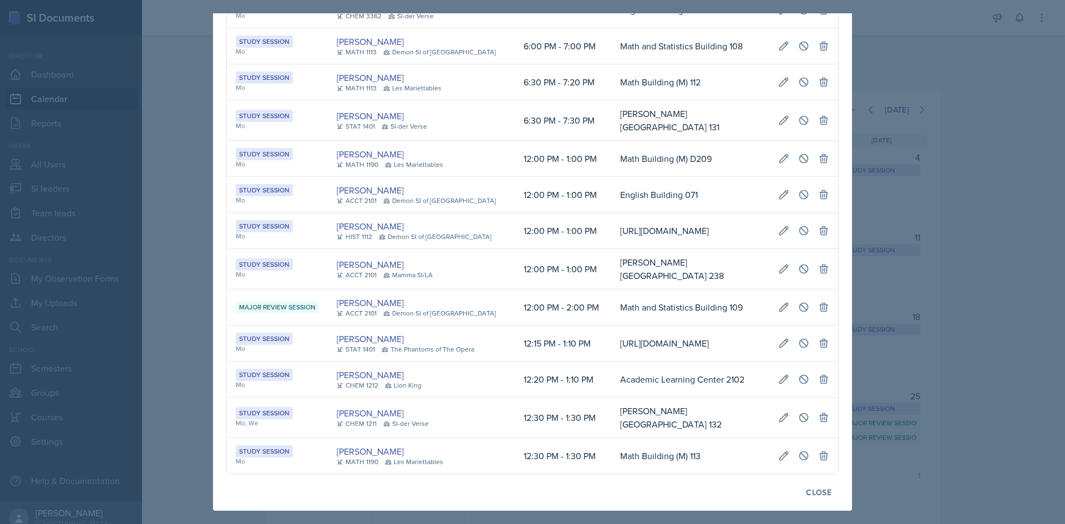
click at [432, 206] on div "Demon SI of [GEOGRAPHIC_DATA]" at bounding box center [439, 201] width 113 height 10
click at [911, 341] on div at bounding box center [532, 262] width 1065 height 524
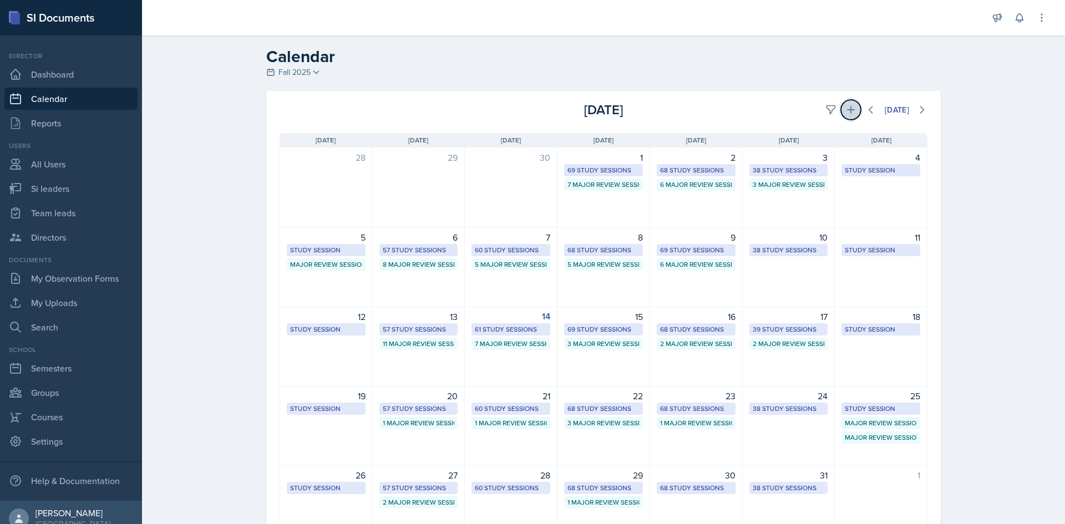
click at [841, 112] on button at bounding box center [851, 110] width 20 height 20
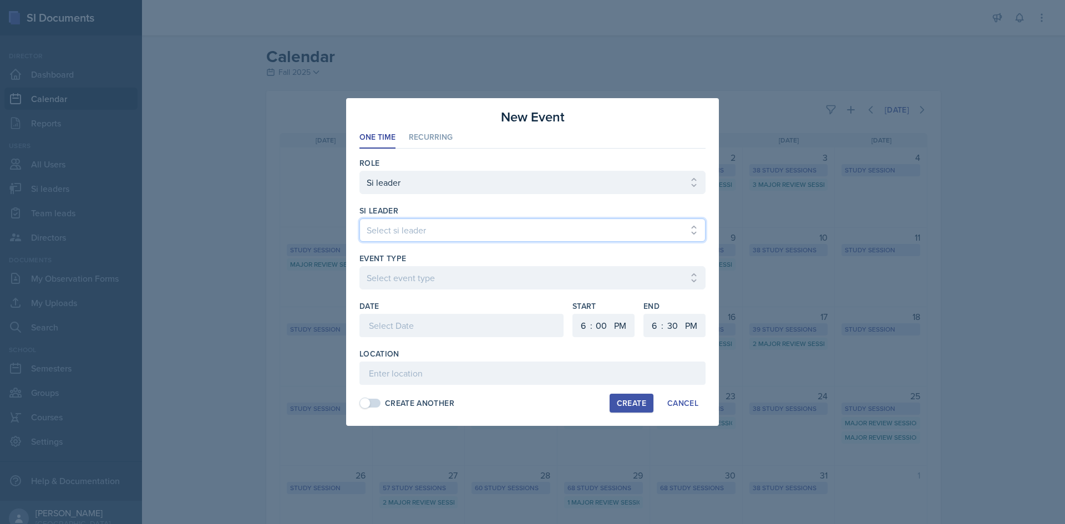
click at [519, 225] on select "Select si leader [PERSON_NAME] [PERSON_NAME] [PERSON_NAME] [PERSON_NAME] [PERSO…" at bounding box center [533, 230] width 346 height 23
select select "9c7fb30c-7eea-4b45-a8ec-8b6d76e4a9e3"
click at [360, 219] on select "Select si leader [PERSON_NAME] [PERSON_NAME] [PERSON_NAME] [PERSON_NAME] [PERSO…" at bounding box center [533, 230] width 346 height 23
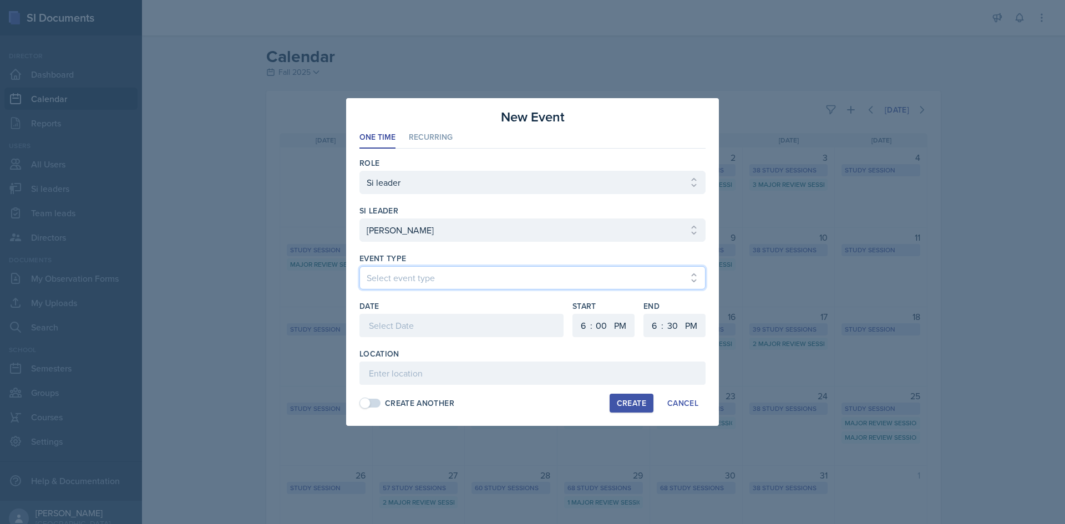
click at [436, 281] on select "Select event type Major Review Session Study Session" at bounding box center [533, 277] width 346 height 23
select select "66bb7cbf-e419-488b-a7ef-f63bc5f9ed04"
click at [360, 266] on select "Select event type Major Review Session Study Session" at bounding box center [533, 277] width 346 height 23
click at [441, 319] on div at bounding box center [462, 325] width 204 height 23
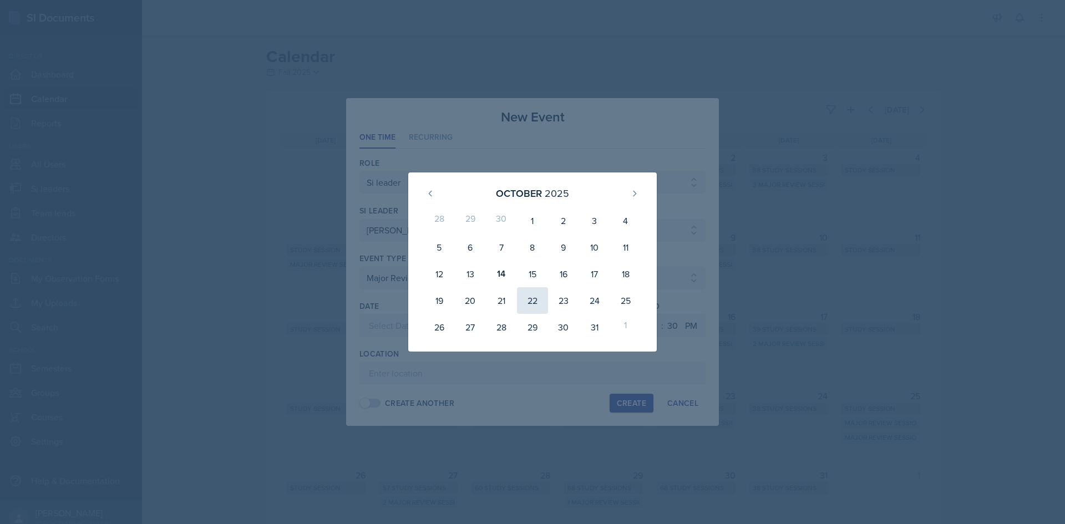
click at [529, 302] on div "22" at bounding box center [532, 300] width 31 height 27
type input "[DATE]"
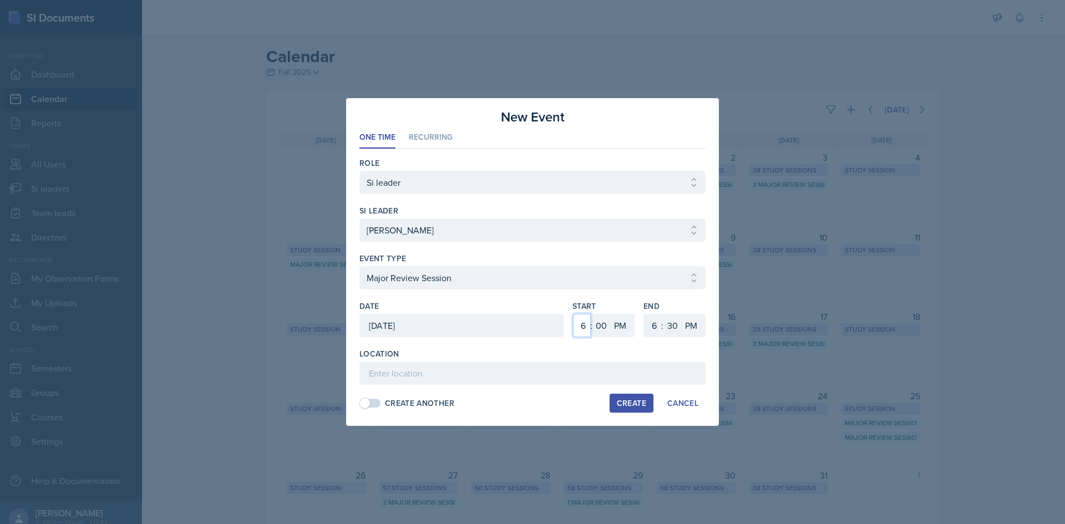
click at [587, 325] on select "1 2 3 4 5 6 7 8 9 10 11 12" at bounding box center [582, 325] width 18 height 23
select select "12"
click at [573, 314] on select "1 2 3 4 5 6 7 8 9 10 11 12" at bounding box center [582, 325] width 18 height 23
click at [654, 329] on select "1 2 3 4 5 6 7 8 9 10 11 12" at bounding box center [653, 325] width 18 height 23
select select "2"
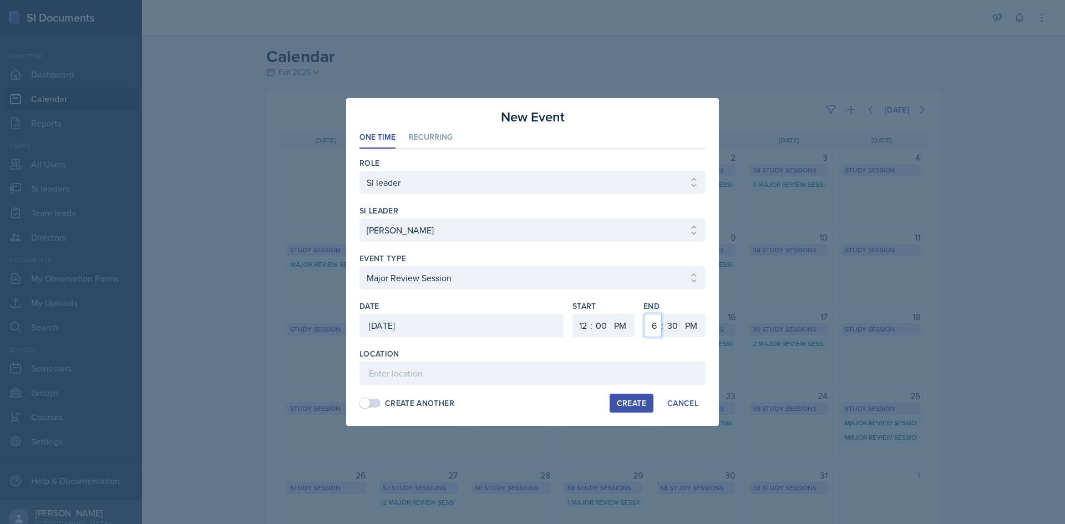
click at [644, 314] on select "1 2 3 4 5 6 7 8 9 10 11 12" at bounding box center [653, 325] width 18 height 23
click at [679, 321] on select "00 05 10 15 20 25 30 35 40 45 50 55" at bounding box center [673, 325] width 18 height 23
select select "0"
click at [664, 314] on select "00 05 10 15 20 25 30 35 40 45 50 55" at bounding box center [673, 325] width 18 height 23
click at [575, 386] on div "Location Create Another Create Cancel" at bounding box center [533, 380] width 346 height 64
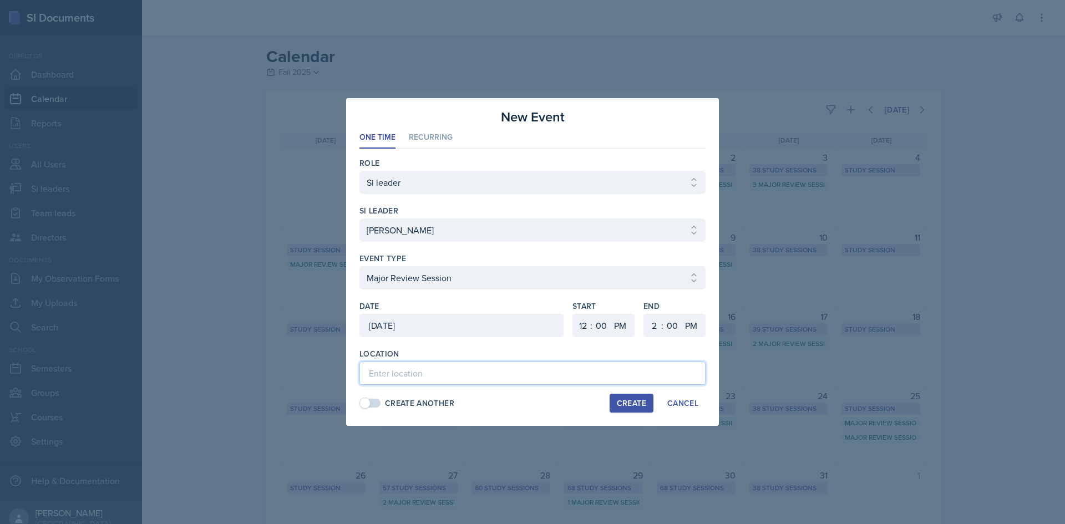
click at [580, 368] on input at bounding box center [533, 373] width 346 height 23
type input "[GEOGRAPHIC_DATA] 2031"
click at [616, 401] on button "Create" at bounding box center [632, 403] width 44 height 19
select select
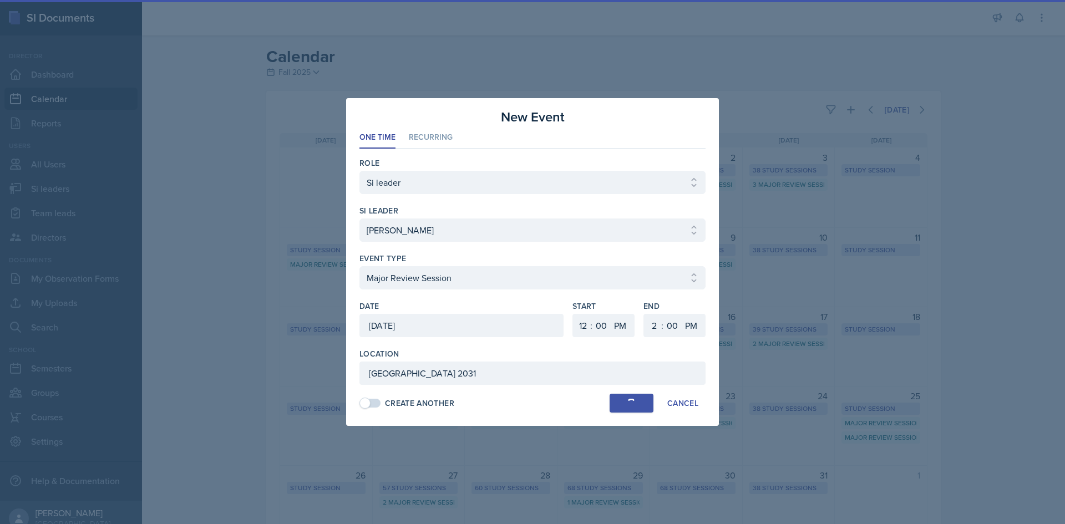
select select "6"
select select "30"
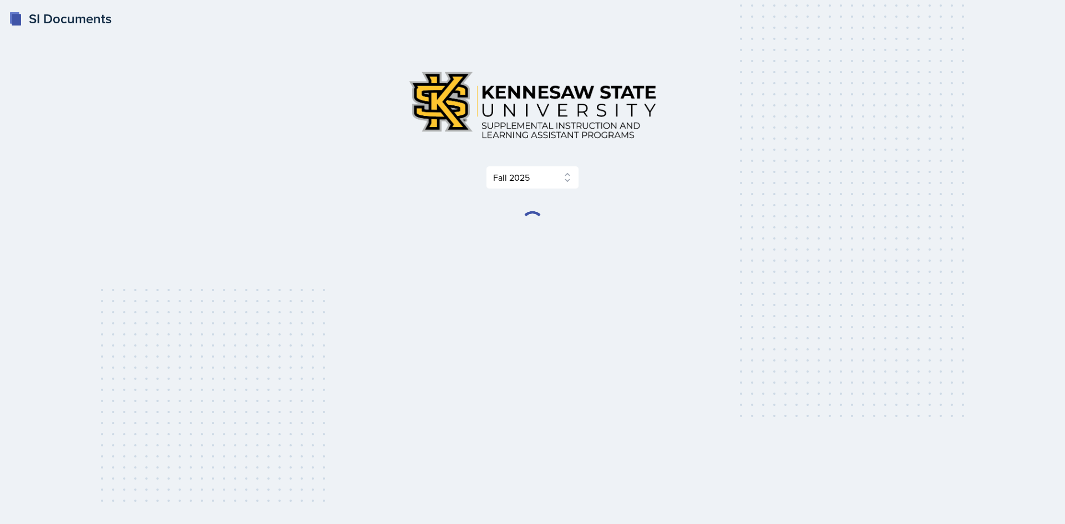
select select "2bed604d-1099-4043-b1bc-2365e8740244"
